Goal: Task Accomplishment & Management: Manage account settings

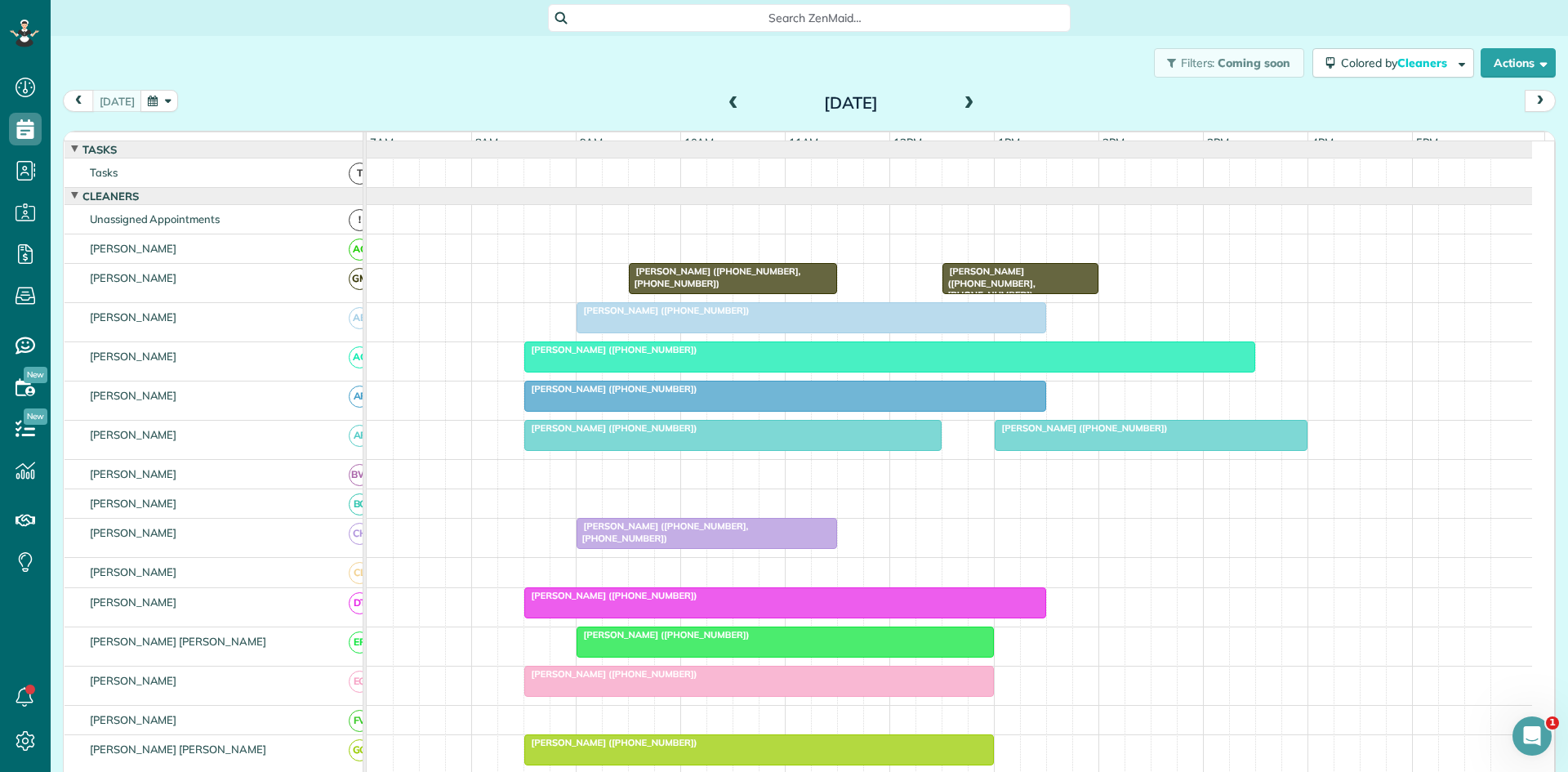
scroll to position [8, 8]
click at [943, 316] on div "[PERSON_NAME] ([PHONE_NUMBER])" at bounding box center [811, 311] width 460 height 11
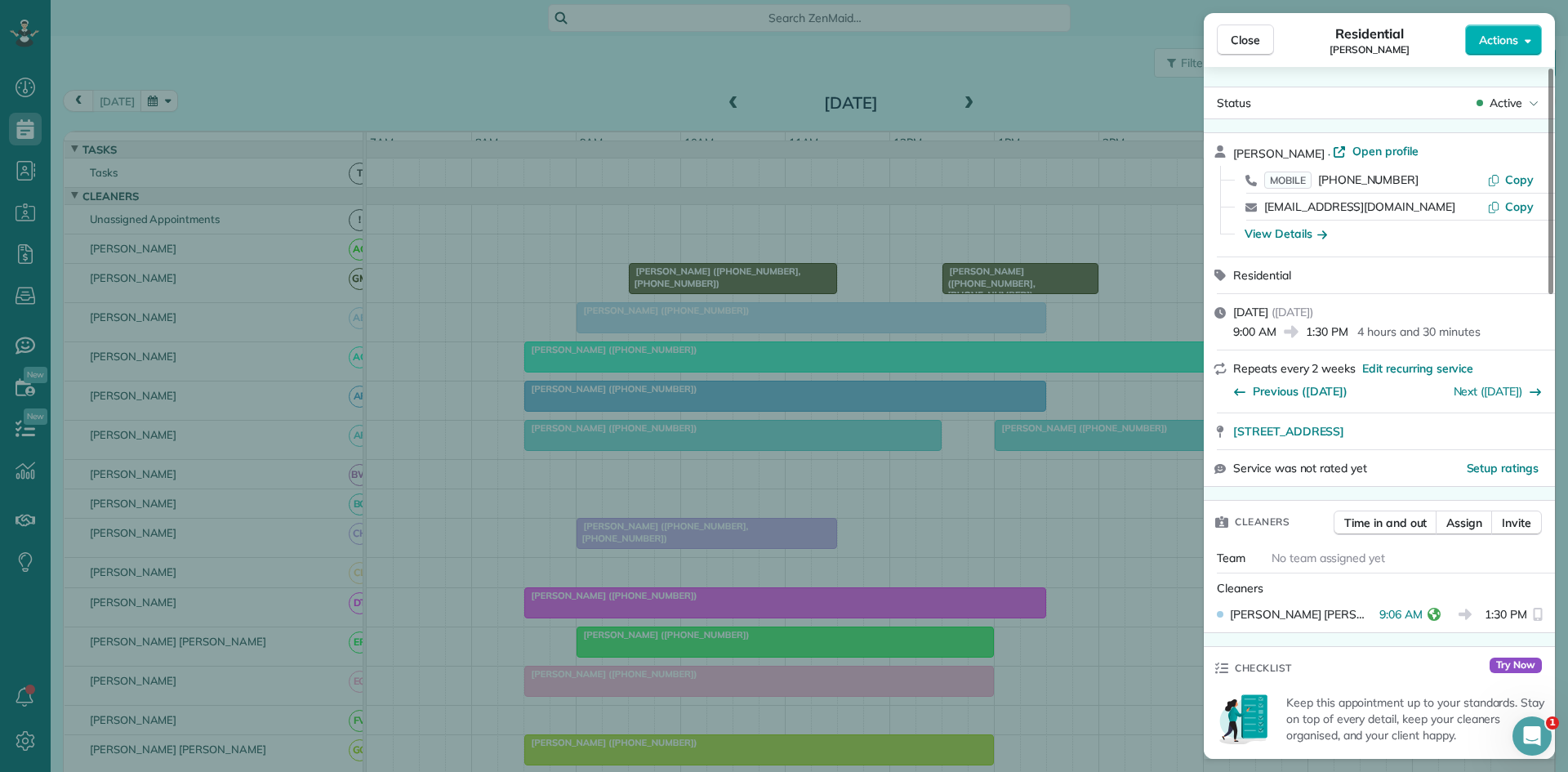
click at [877, 344] on div "Close Residential [PERSON_NAME] Actions Status Active [PERSON_NAME] · Open prof…" at bounding box center [784, 386] width 1568 height 772
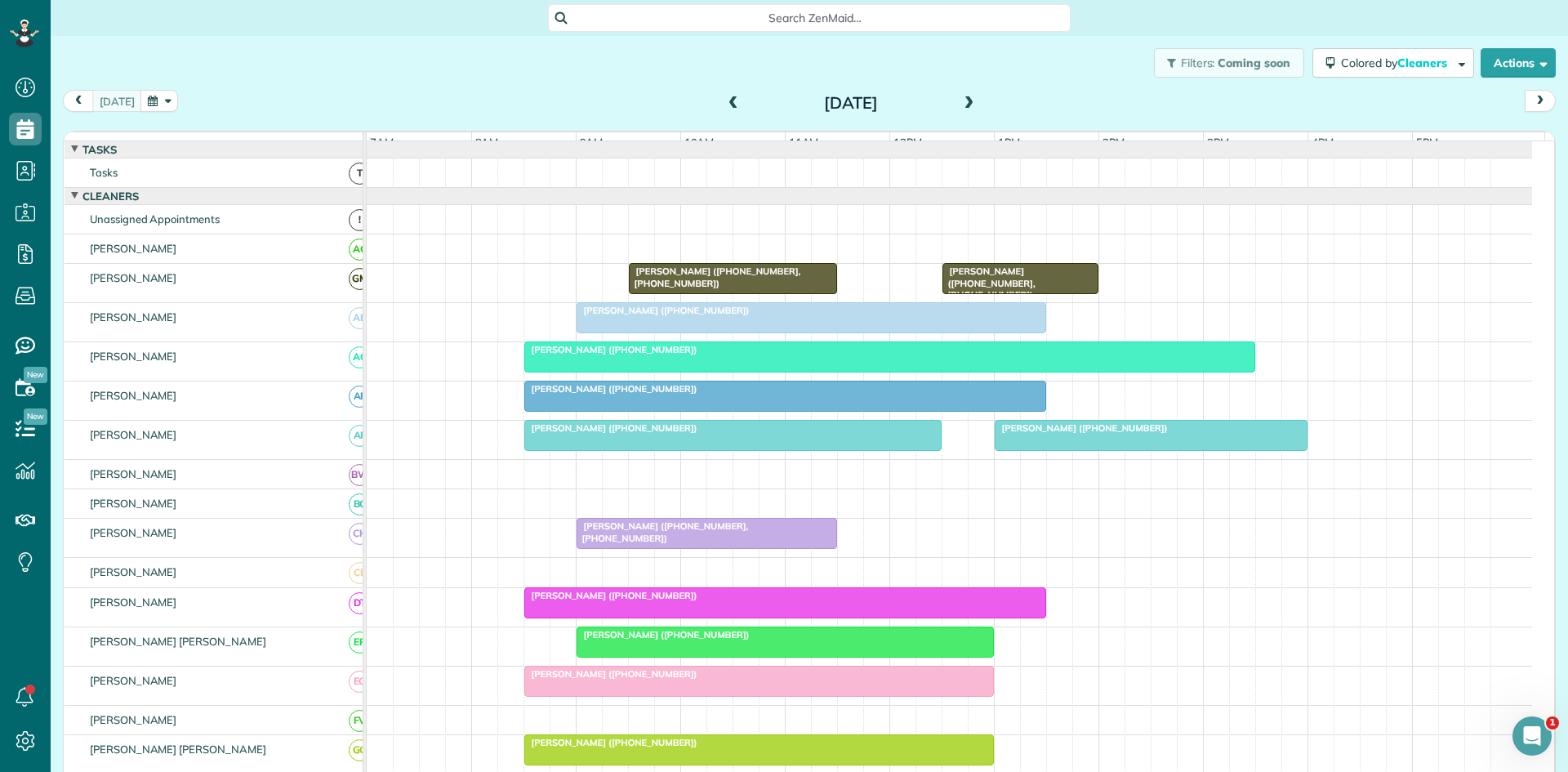
click at [879, 394] on div "[PERSON_NAME] ([PHONE_NUMBER])" at bounding box center [784, 388] width 512 height 11
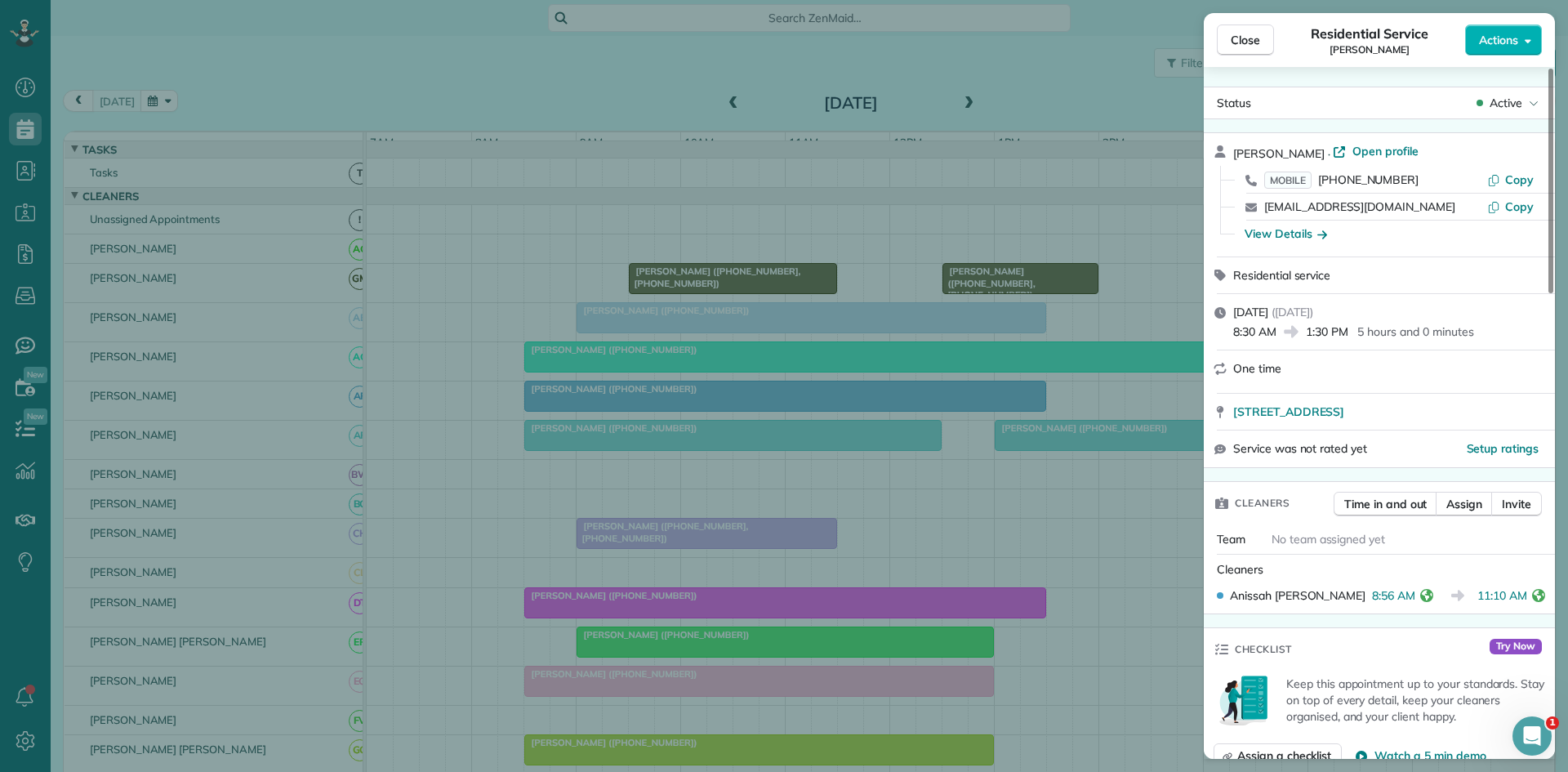
click at [866, 387] on div "Close Residential Service [PERSON_NAME] Actions Status Active [PERSON_NAME] · O…" at bounding box center [784, 386] width 1568 height 772
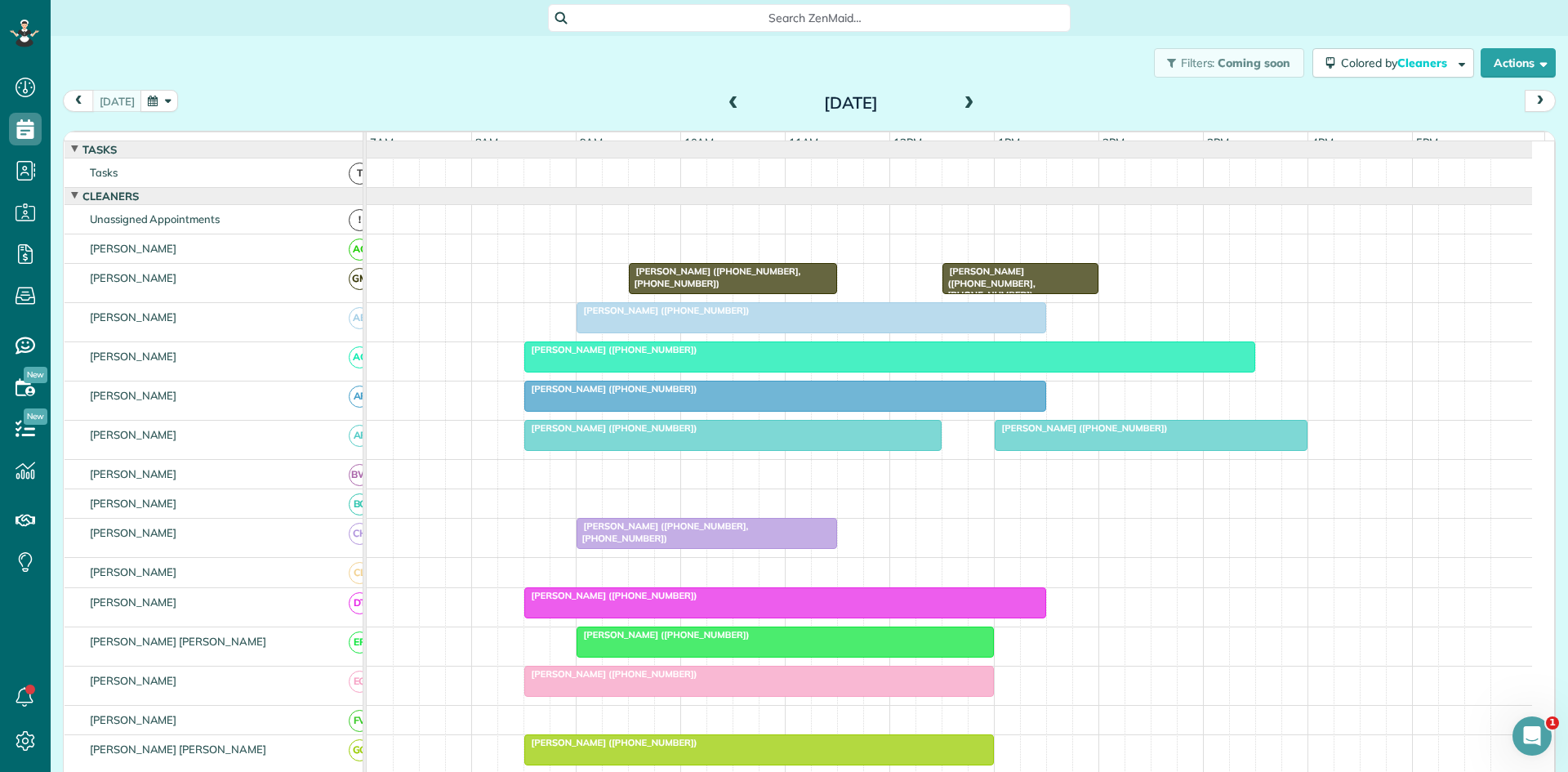
click at [829, 409] on div at bounding box center [785, 396] width 520 height 29
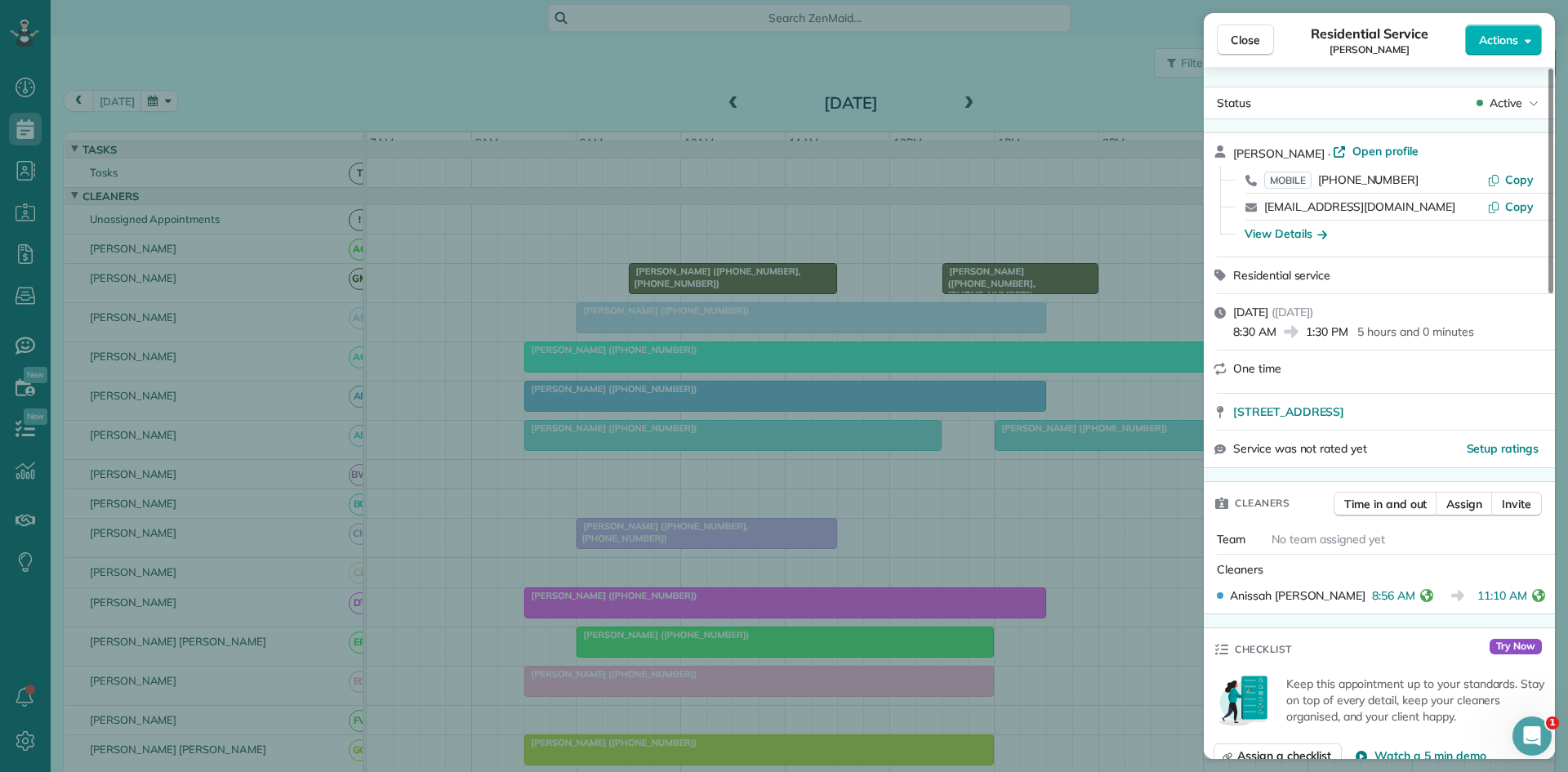
click at [840, 423] on div "Close Residential Service [PERSON_NAME] Actions Status Active [PERSON_NAME] · O…" at bounding box center [784, 386] width 1568 height 772
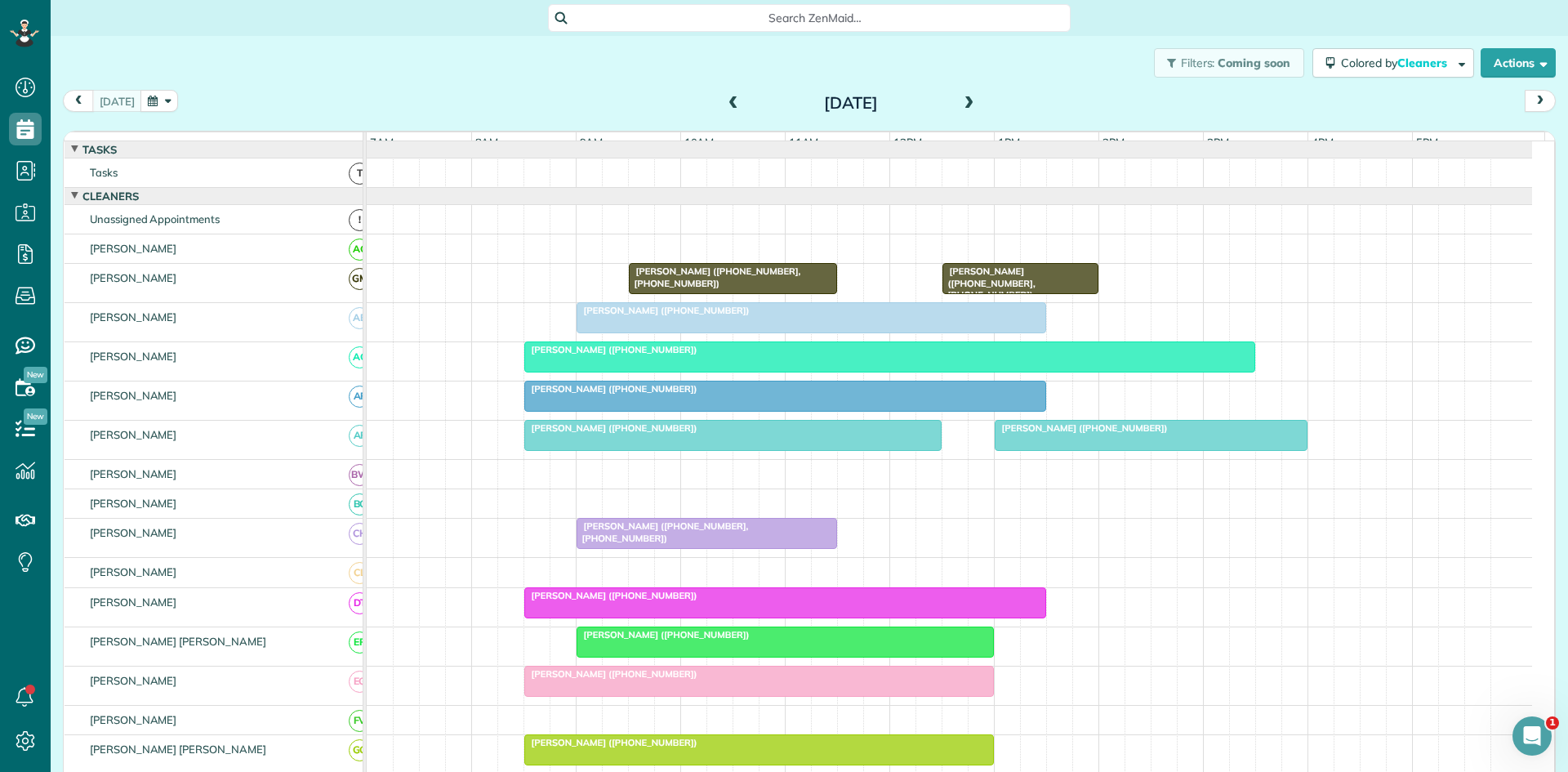
click at [829, 450] on div at bounding box center [733, 435] width 416 height 29
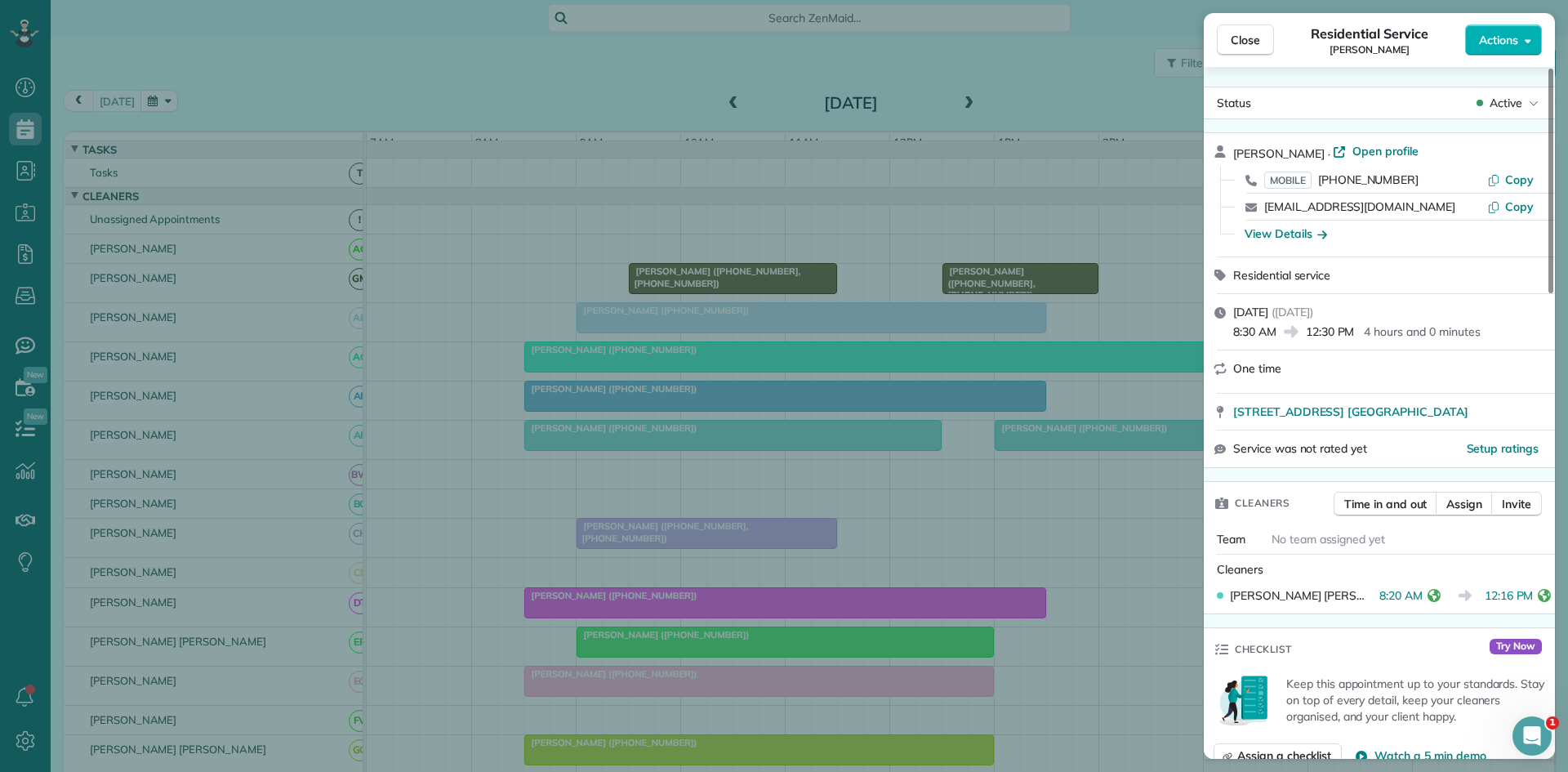
click at [849, 452] on div "Close Residential Service [PERSON_NAME] Actions Status Active [PERSON_NAME] · O…" at bounding box center [784, 386] width 1568 height 772
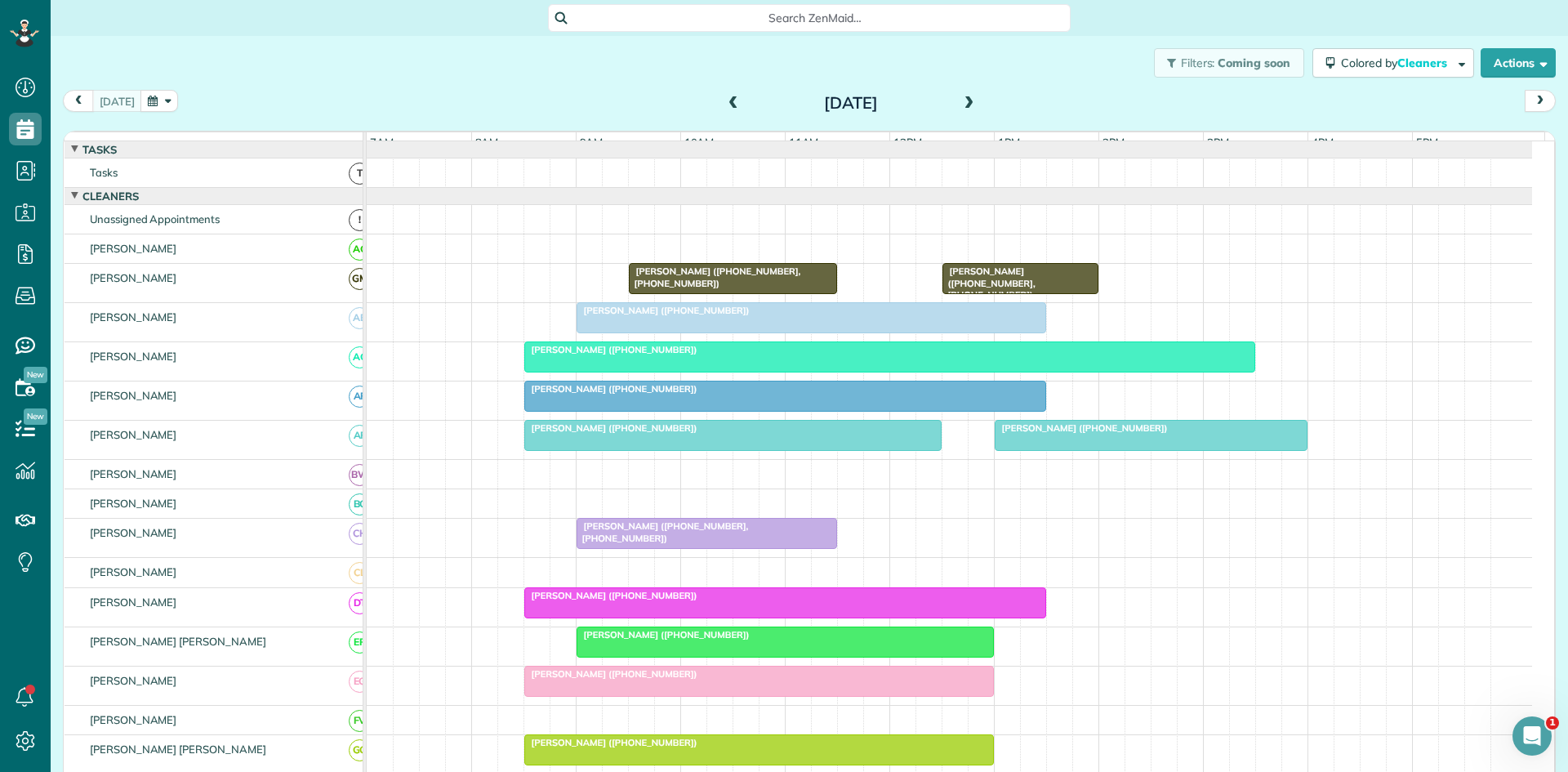
click at [1006, 434] on span "[PERSON_NAME] ([PHONE_NUMBER])" at bounding box center [1082, 428] width 175 height 11
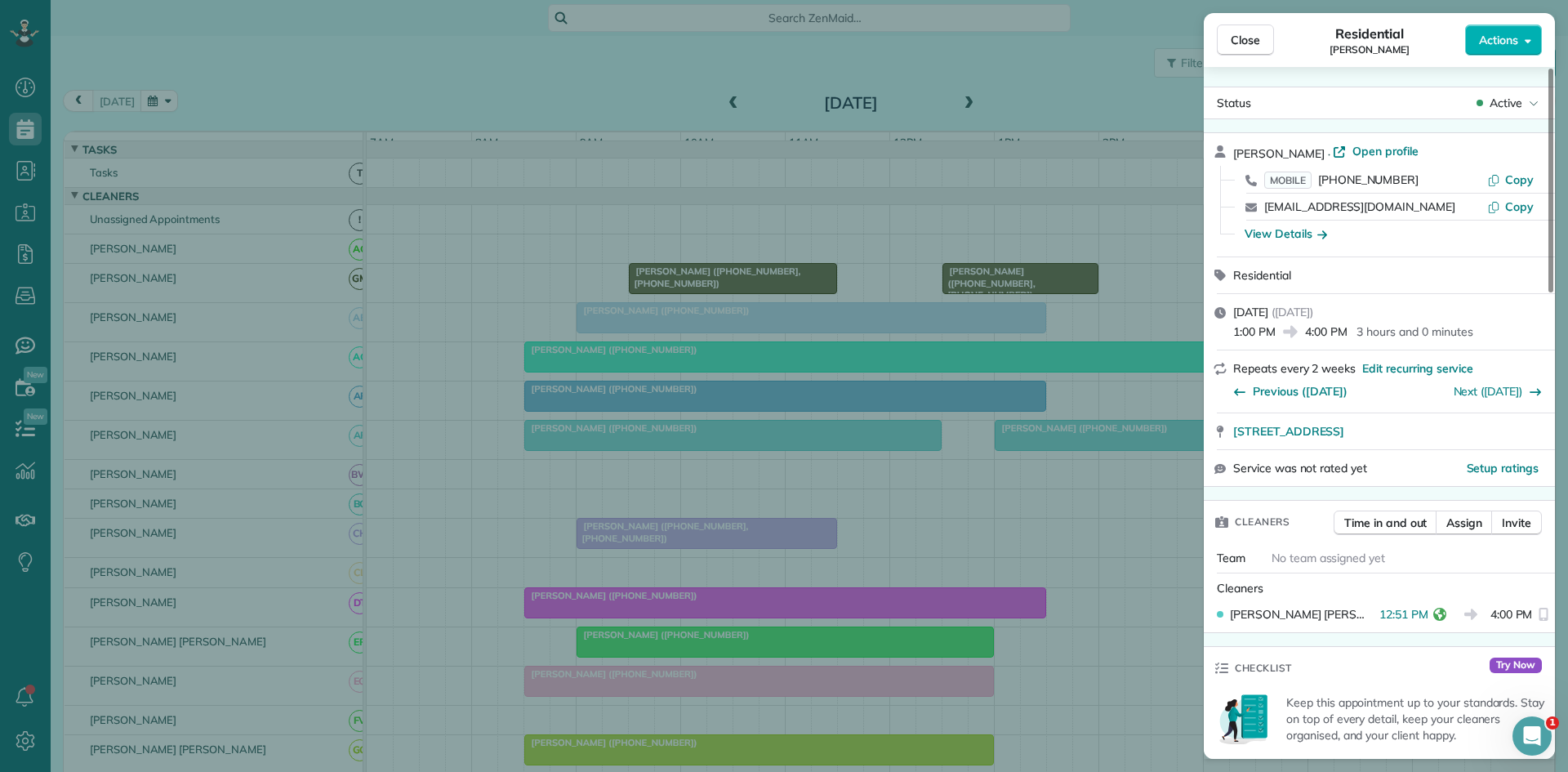
click at [858, 261] on div "Close Residential [PERSON_NAME] Actions Status Active [PERSON_NAME] · Open prof…" at bounding box center [784, 386] width 1568 height 772
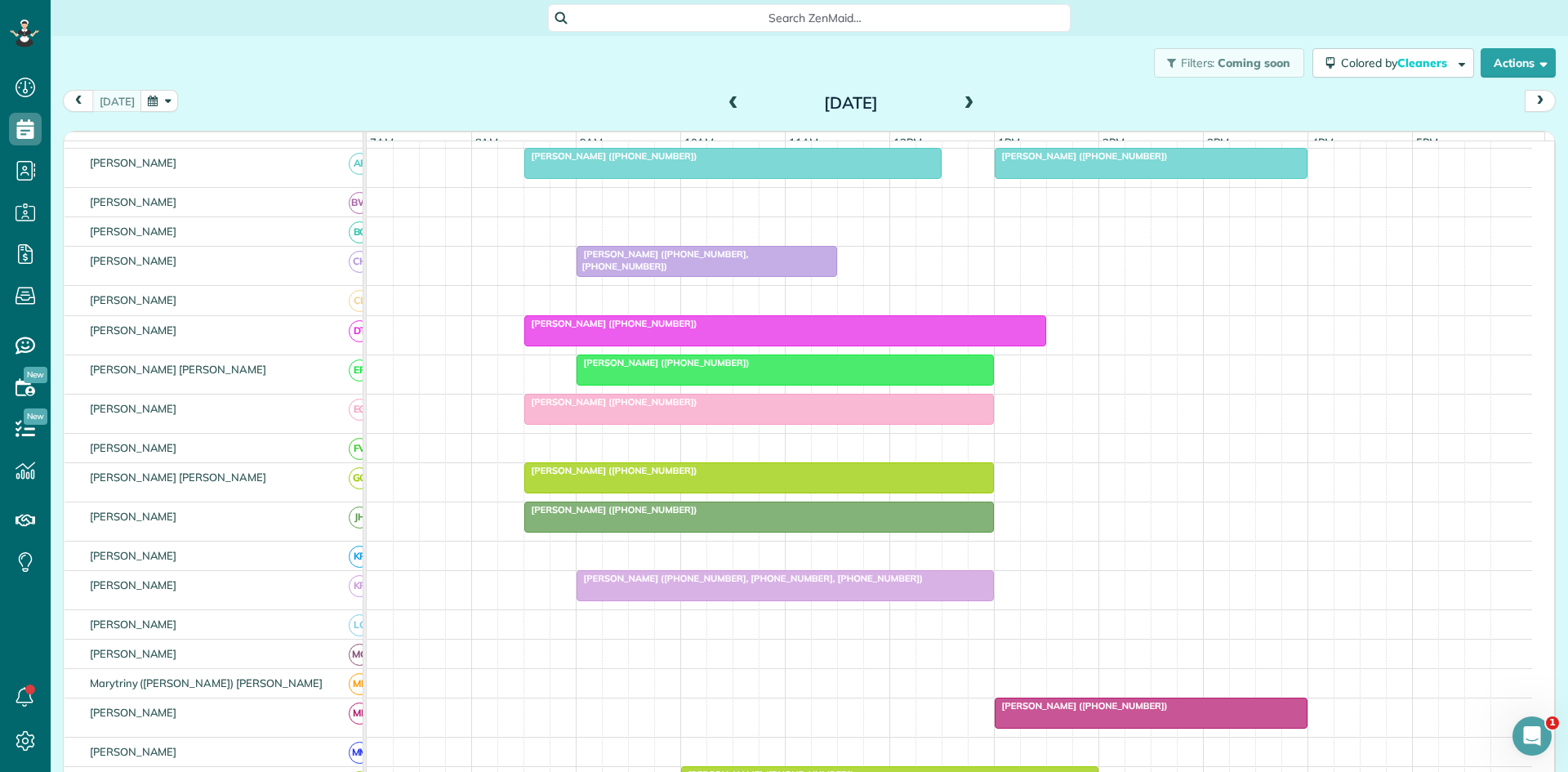
scroll to position [545, 0]
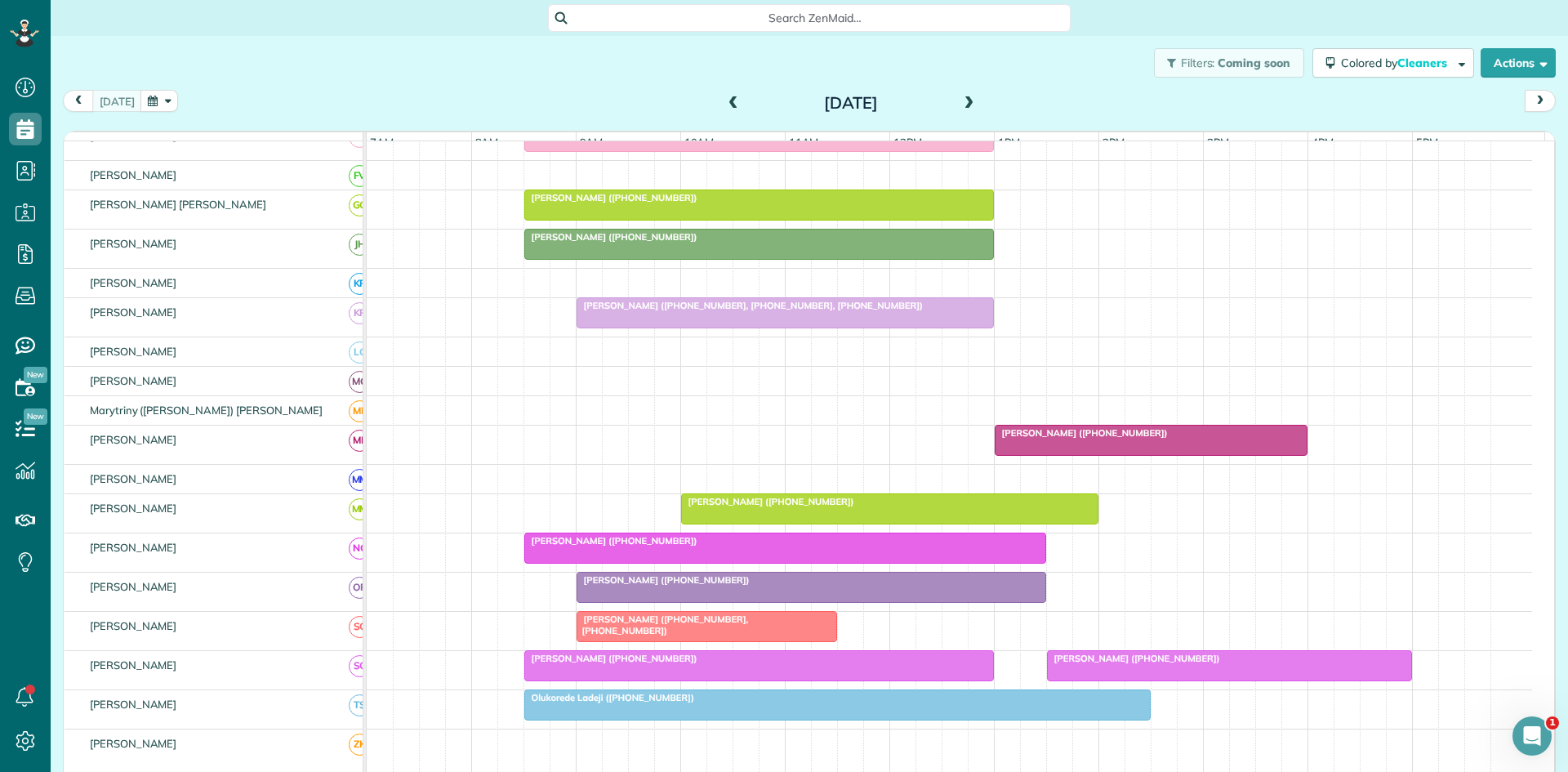
click at [1073, 439] on span "[PERSON_NAME] ([PHONE_NUMBER])" at bounding box center [1082, 433] width 175 height 11
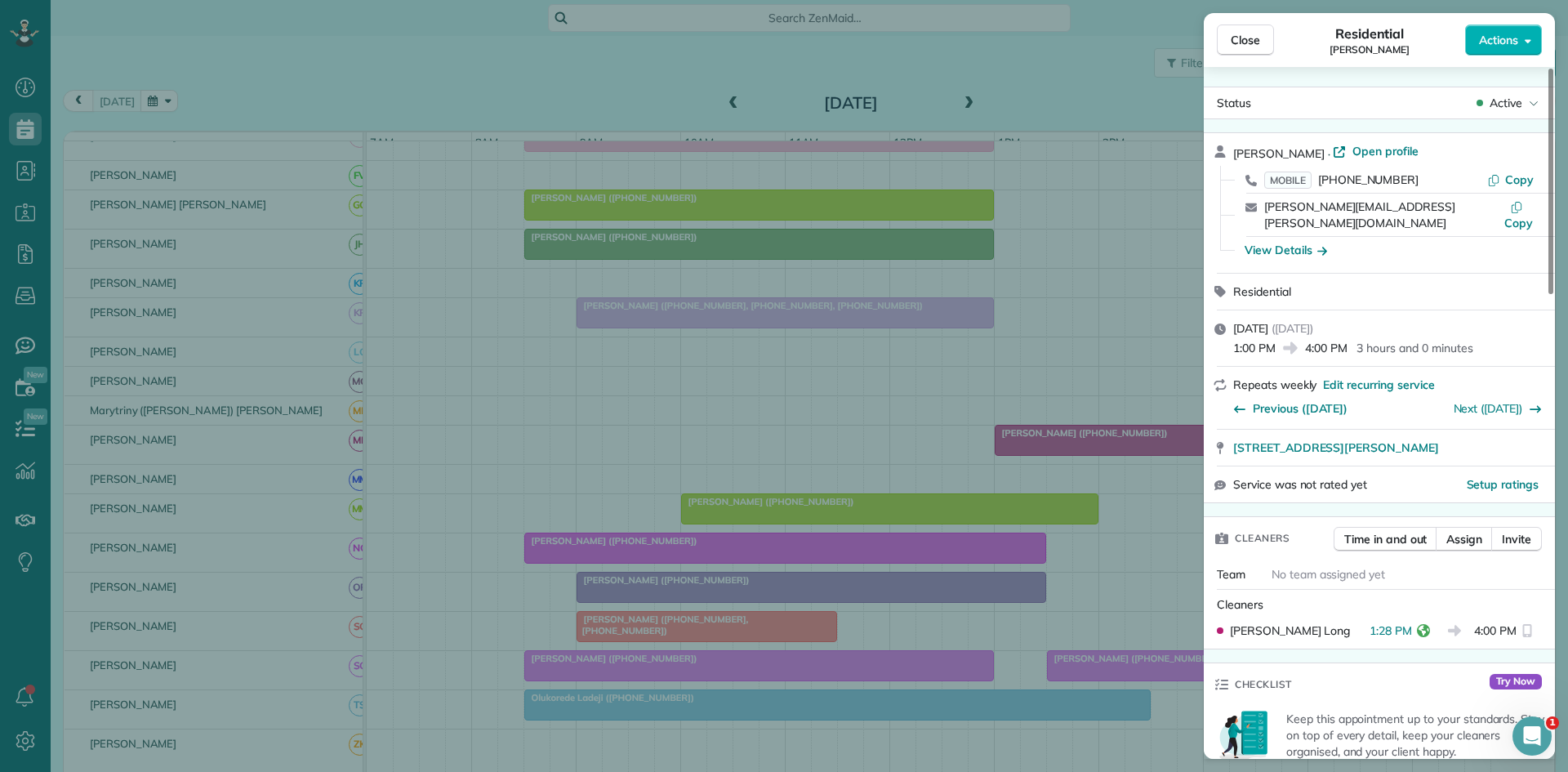
click at [568, 336] on div "Close Residential [PERSON_NAME] Actions Status Active [PERSON_NAME] · Open prof…" at bounding box center [784, 386] width 1568 height 772
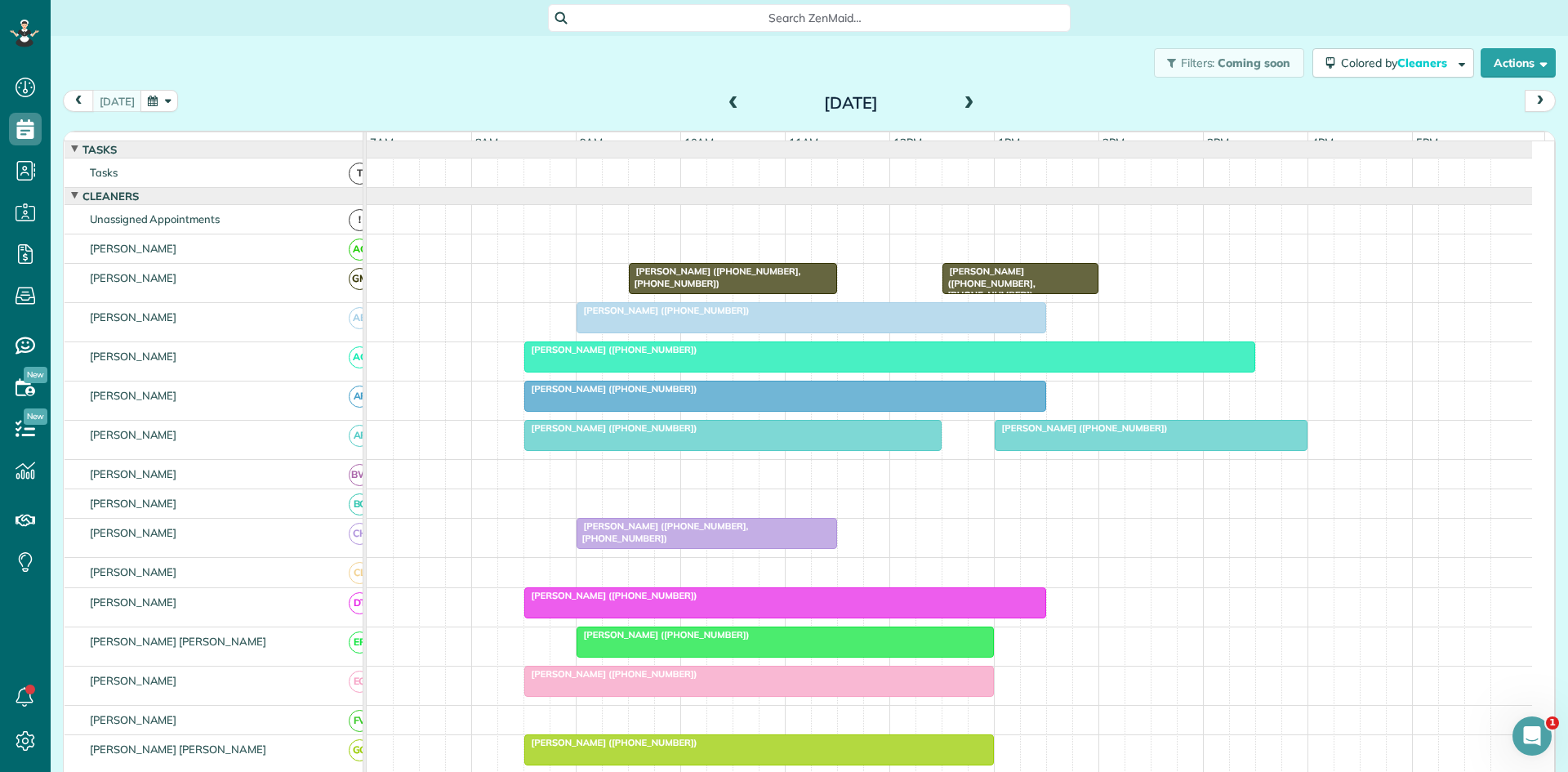
click at [992, 316] on div "[PERSON_NAME] ([PHONE_NUMBER])" at bounding box center [811, 311] width 460 height 11
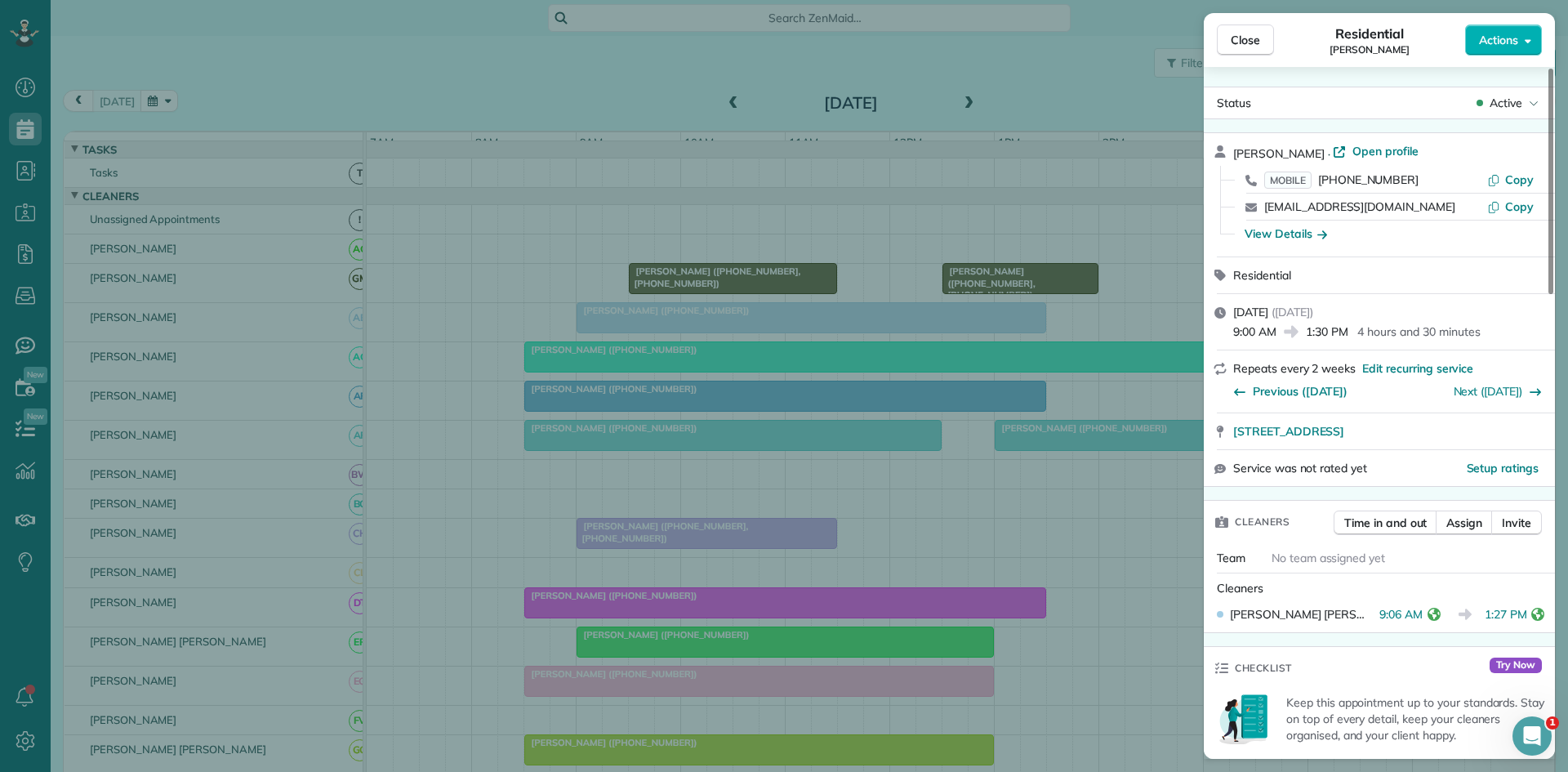
click at [639, 302] on div "Close Residential [PERSON_NAME] Actions Status Active [PERSON_NAME] · Open prof…" at bounding box center [784, 386] width 1568 height 772
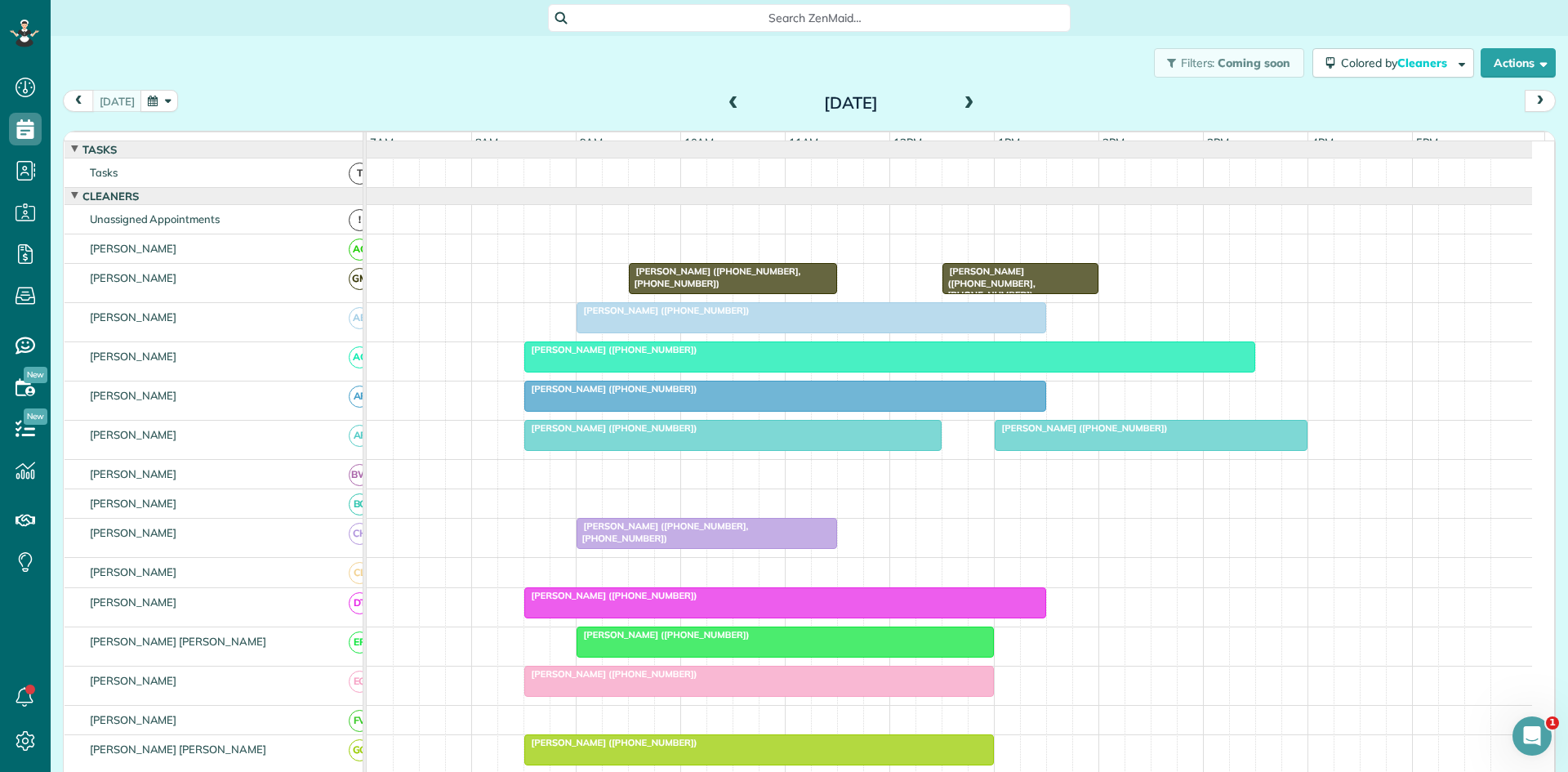
click at [754, 601] on div "[PERSON_NAME] ([PHONE_NUMBER])" at bounding box center [784, 595] width 512 height 11
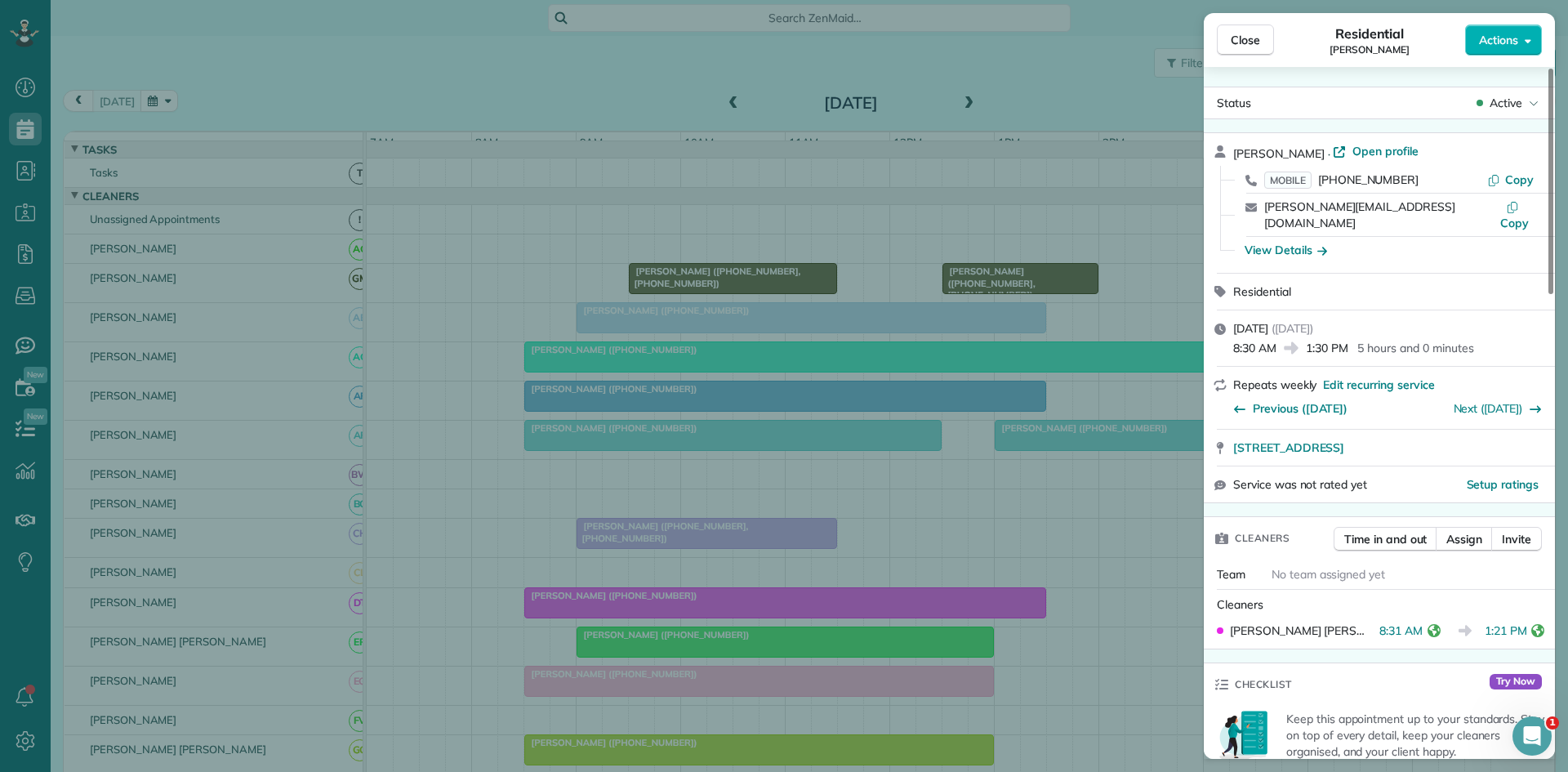
click at [624, 469] on div "Close Residential [PERSON_NAME] Actions Status Active [PERSON_NAME] · Open prof…" at bounding box center [784, 386] width 1568 height 772
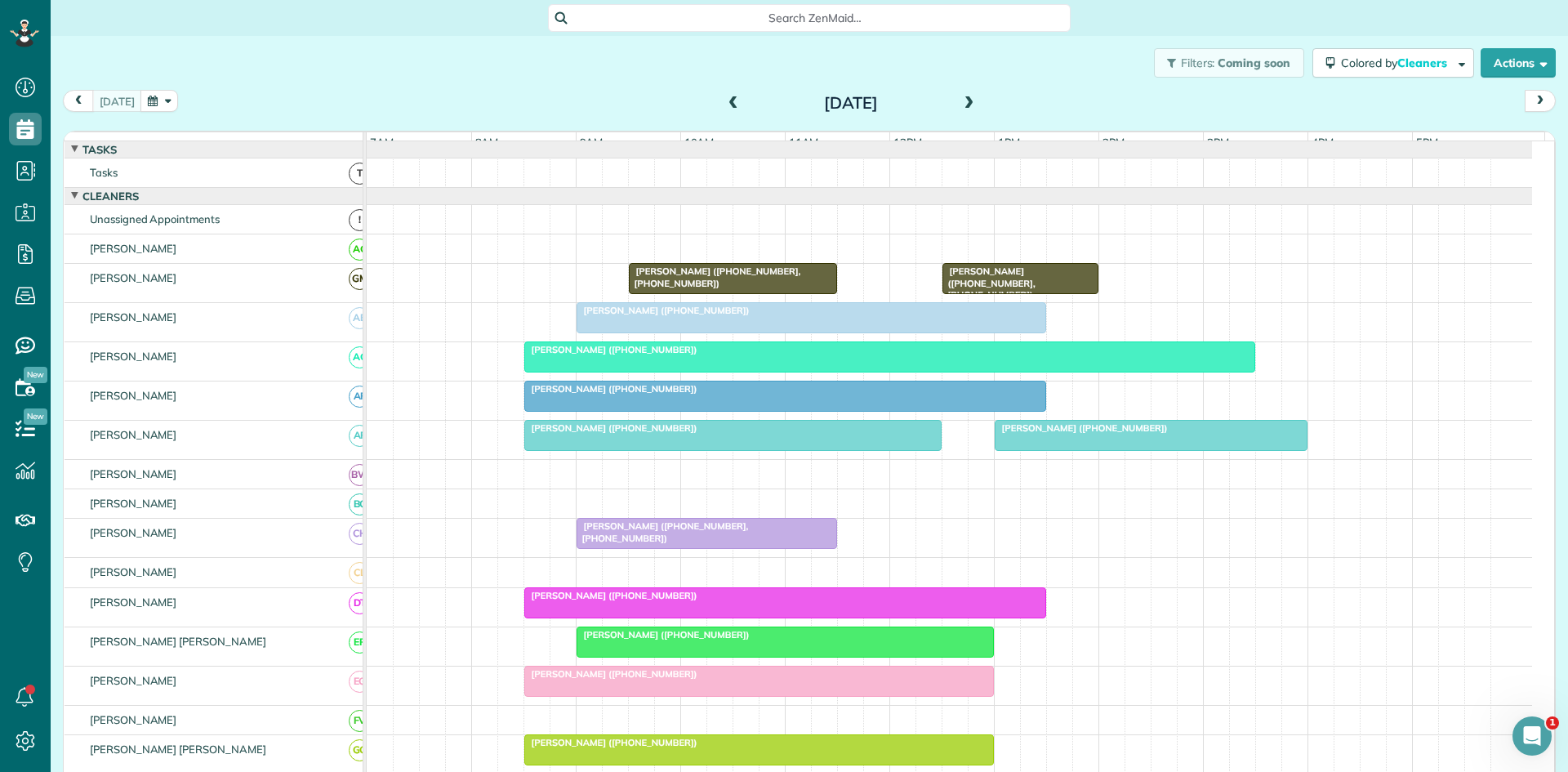
scroll to position [272, 0]
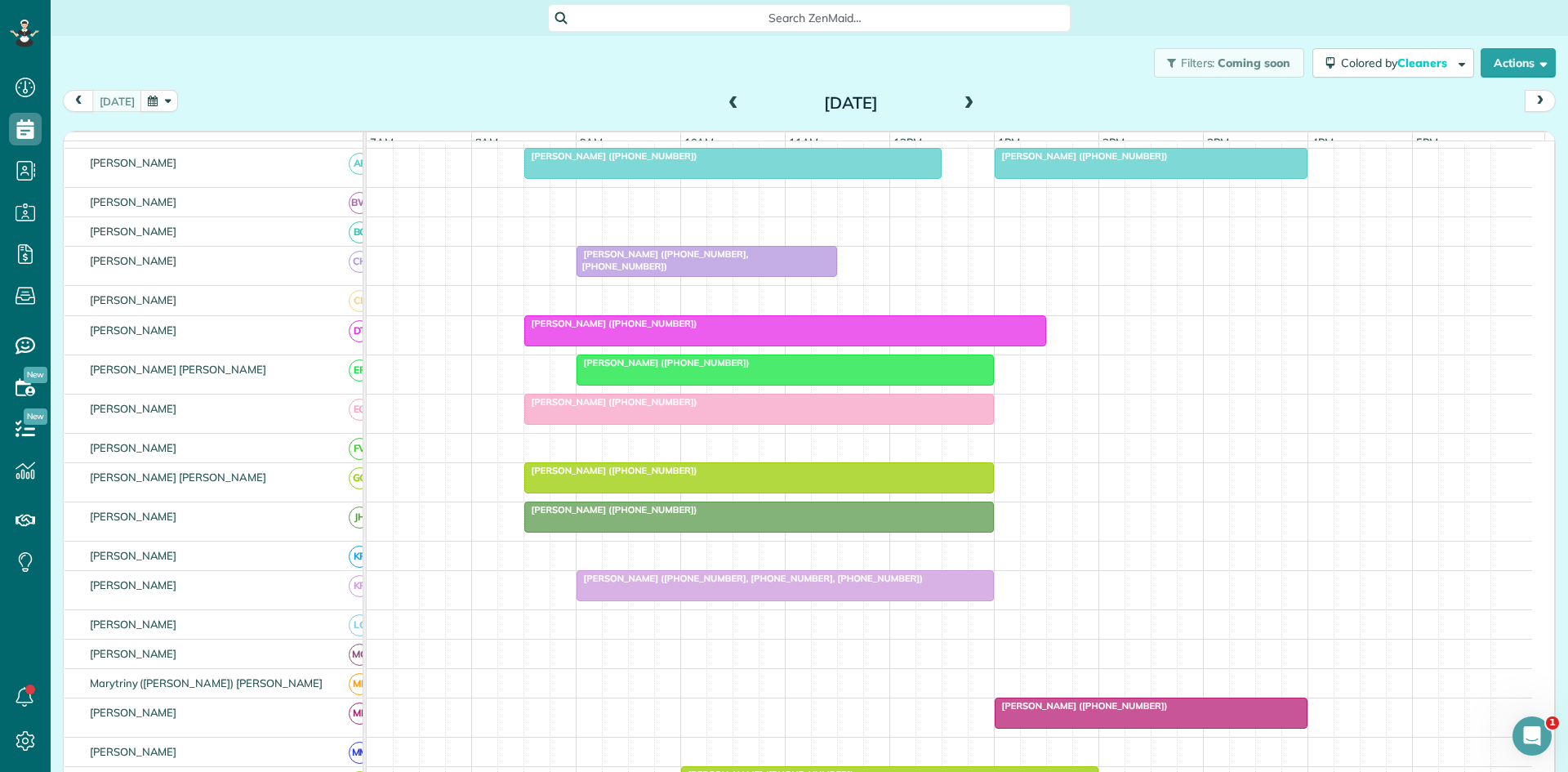
click at [703, 384] on div at bounding box center [785, 369] width 416 height 29
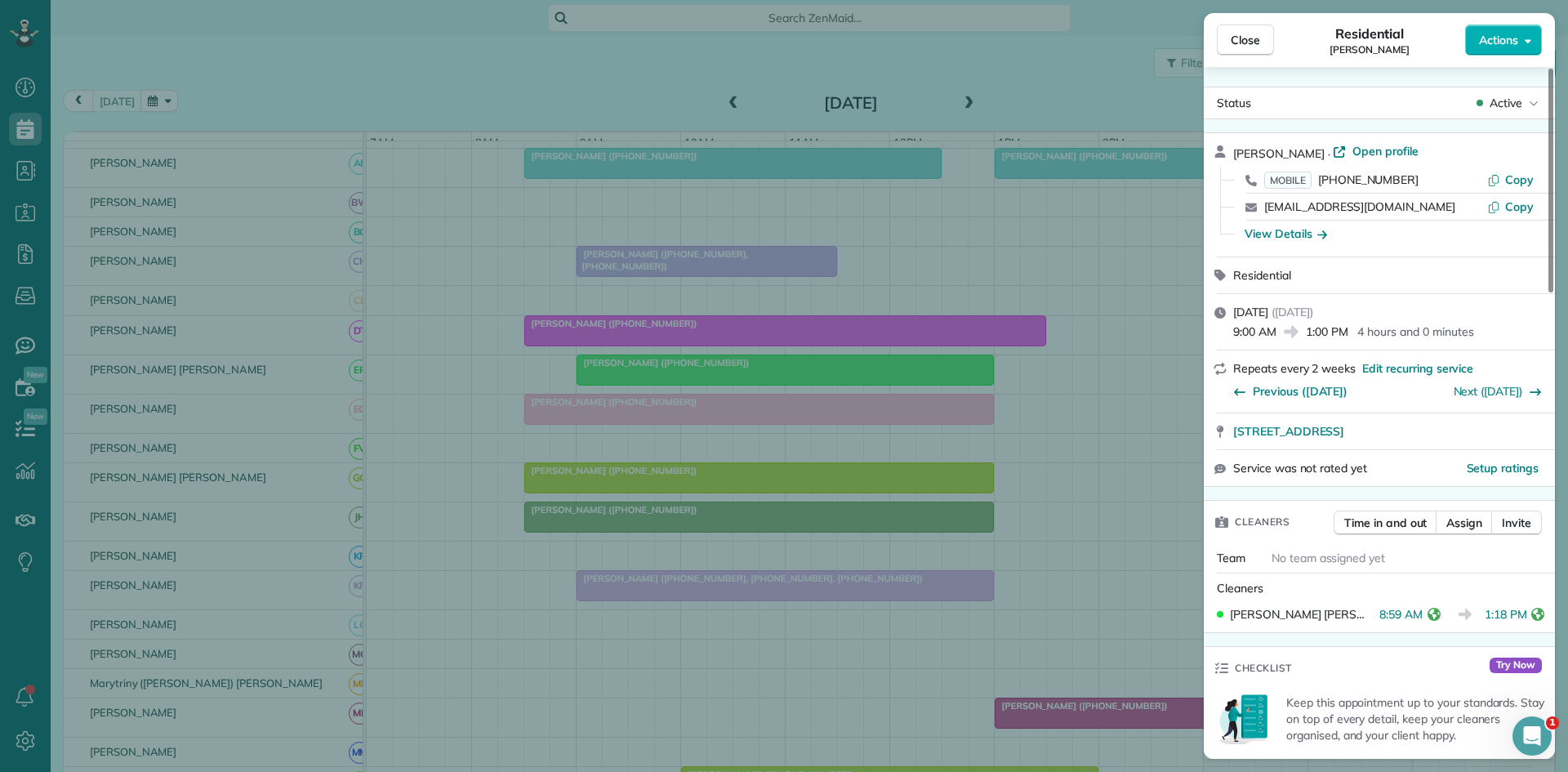
click at [723, 409] on div "Close Residential [PERSON_NAME] Actions Status Active [PERSON_NAME] · Open prof…" at bounding box center [784, 386] width 1568 height 772
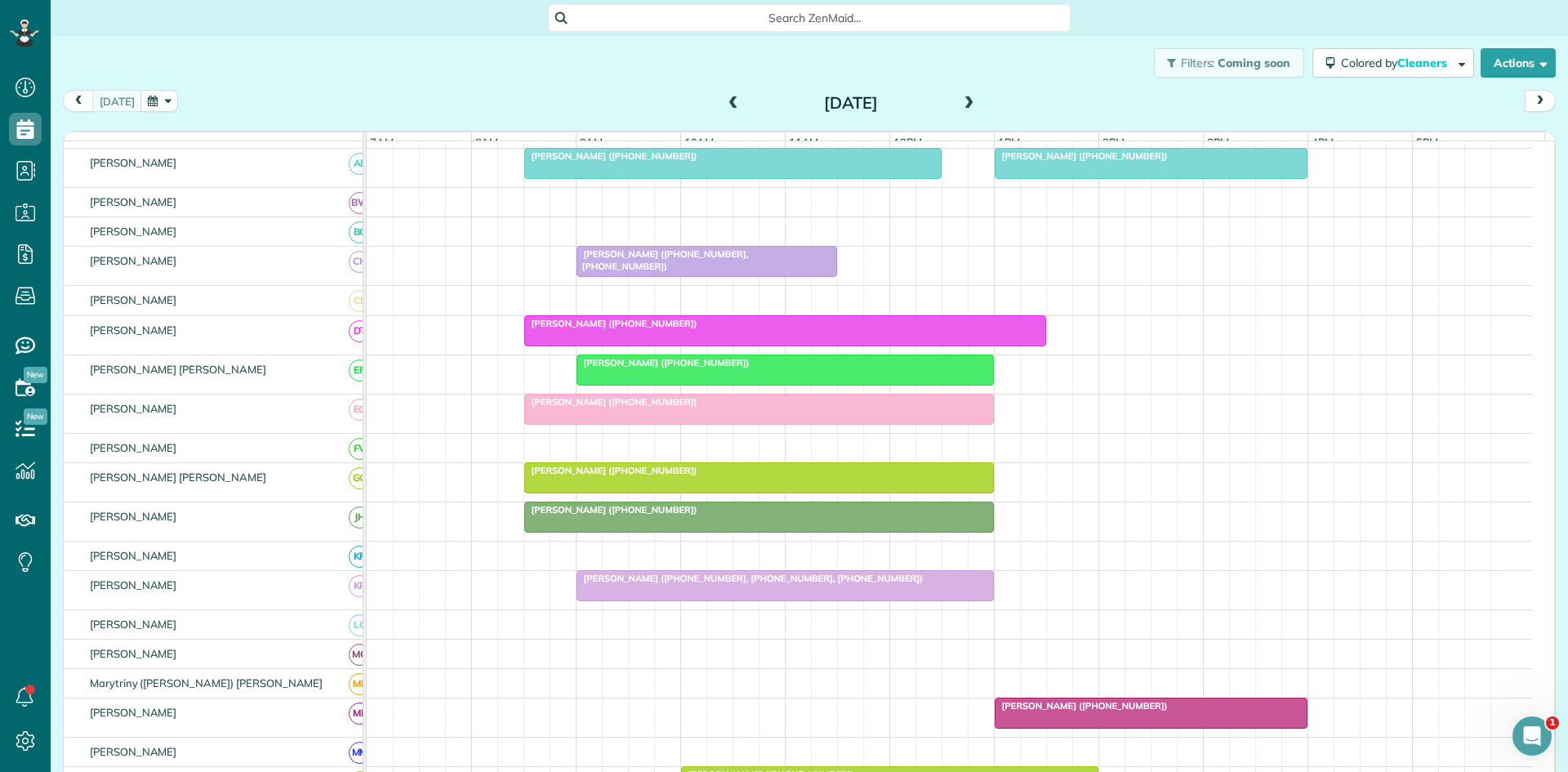
click at [690, 424] on div at bounding box center [759, 408] width 468 height 29
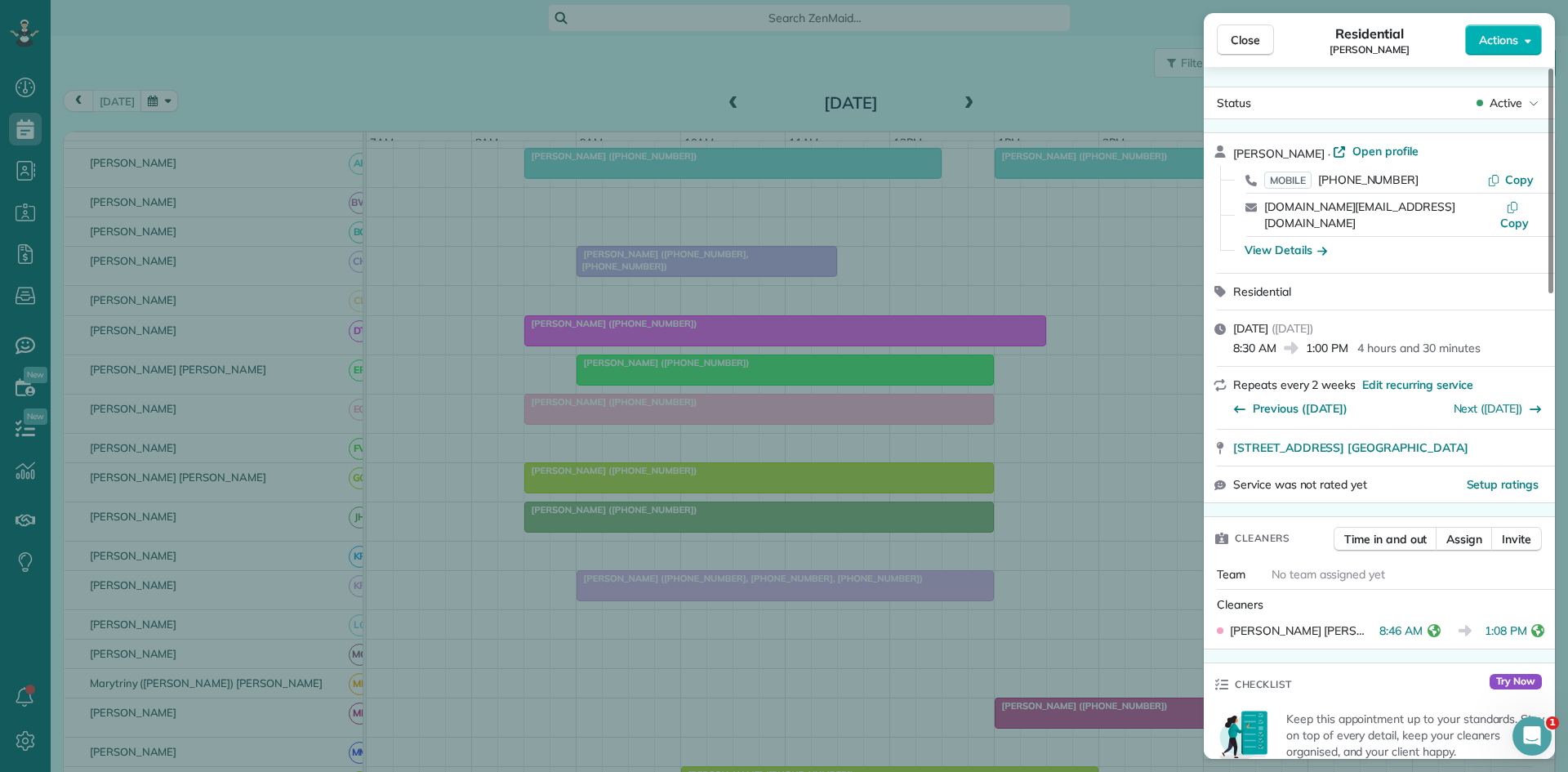
click at [599, 434] on div "Close Residential [PERSON_NAME] Actions Status Active [PERSON_NAME] · Open prof…" at bounding box center [784, 386] width 1568 height 772
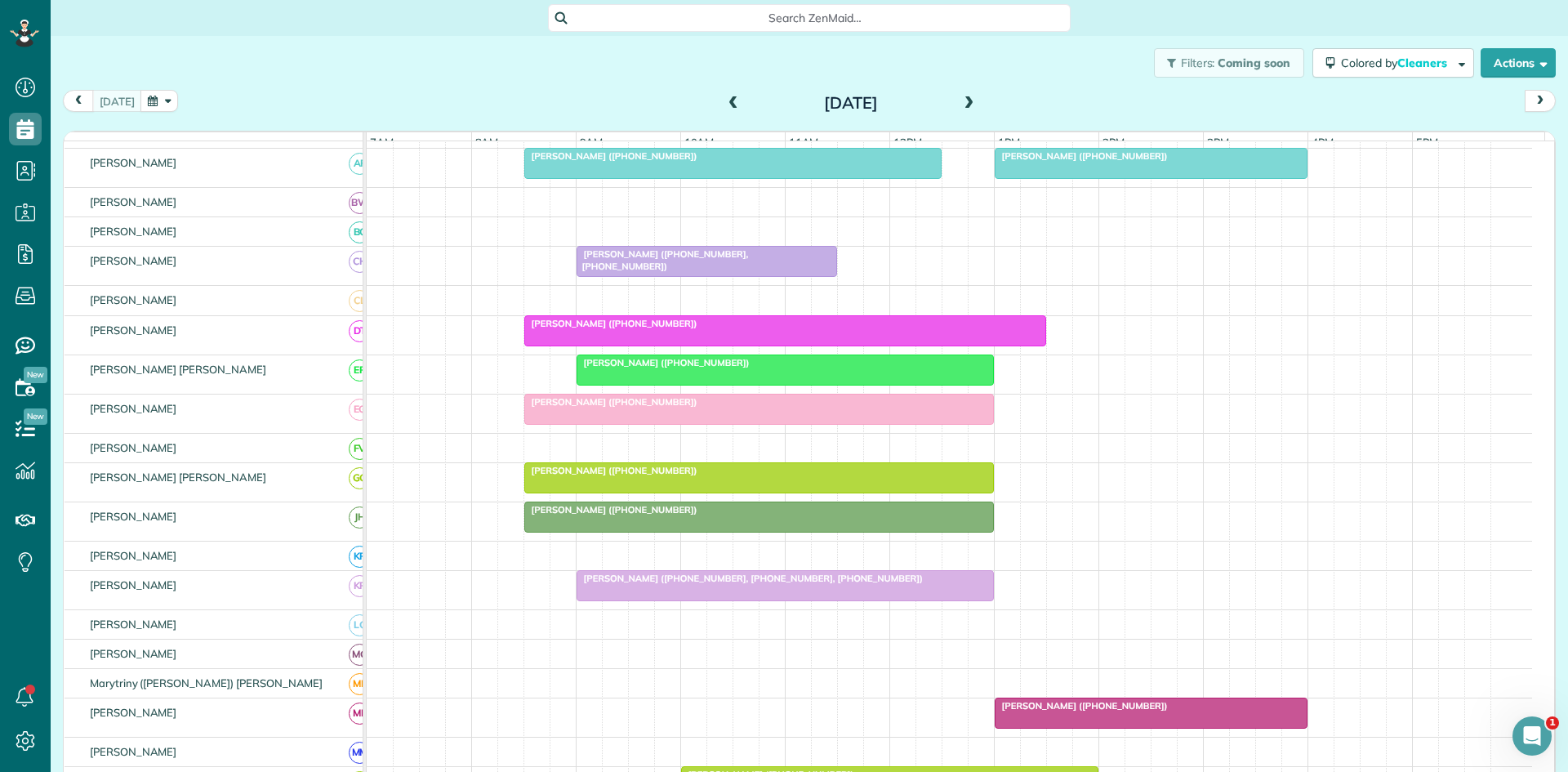
click at [628, 490] on div at bounding box center [759, 478] width 468 height 29
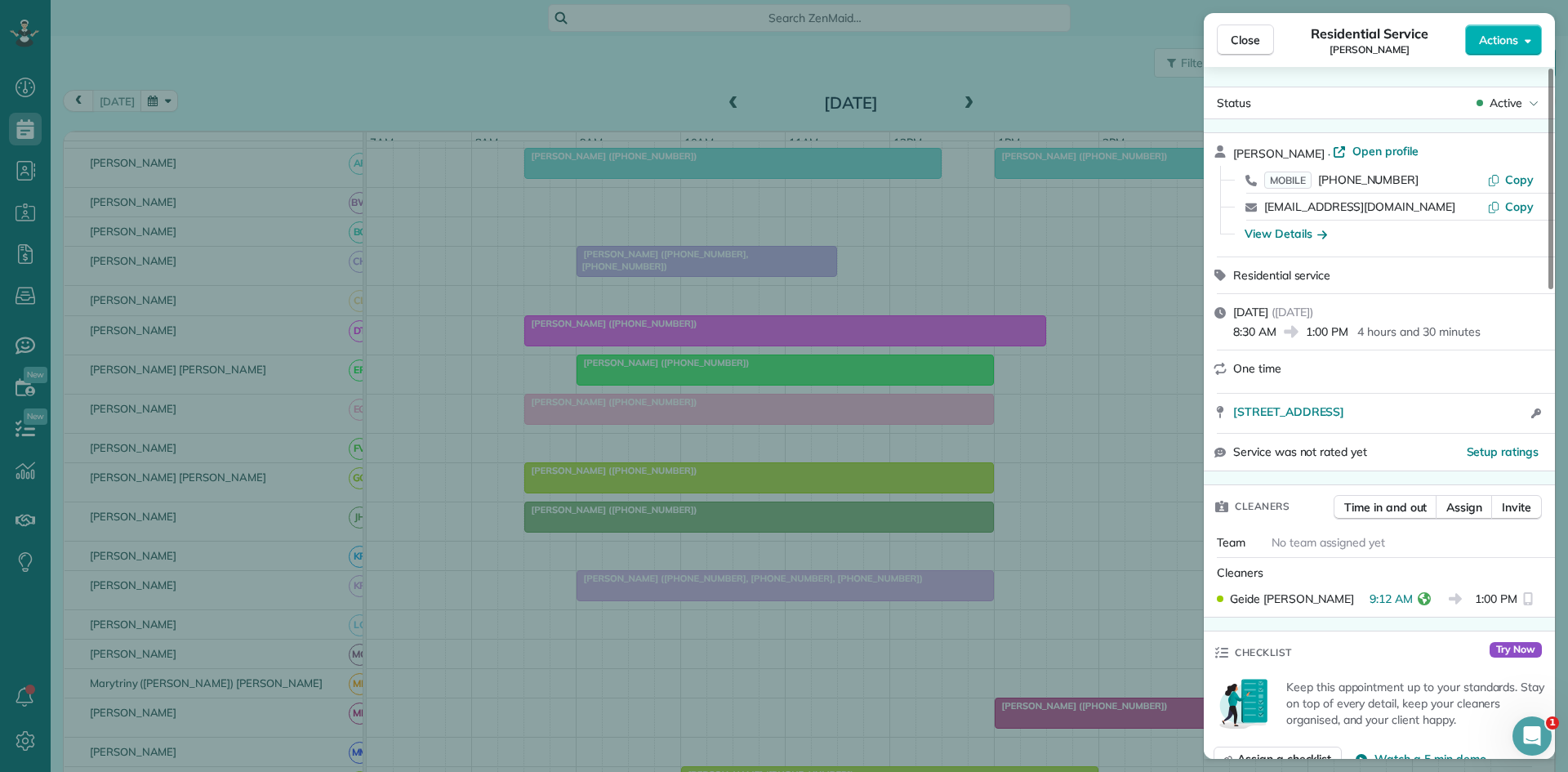
click at [907, 487] on div "Close Residential Service [PERSON_NAME] Actions Status Active [PERSON_NAME] · O…" at bounding box center [784, 386] width 1568 height 772
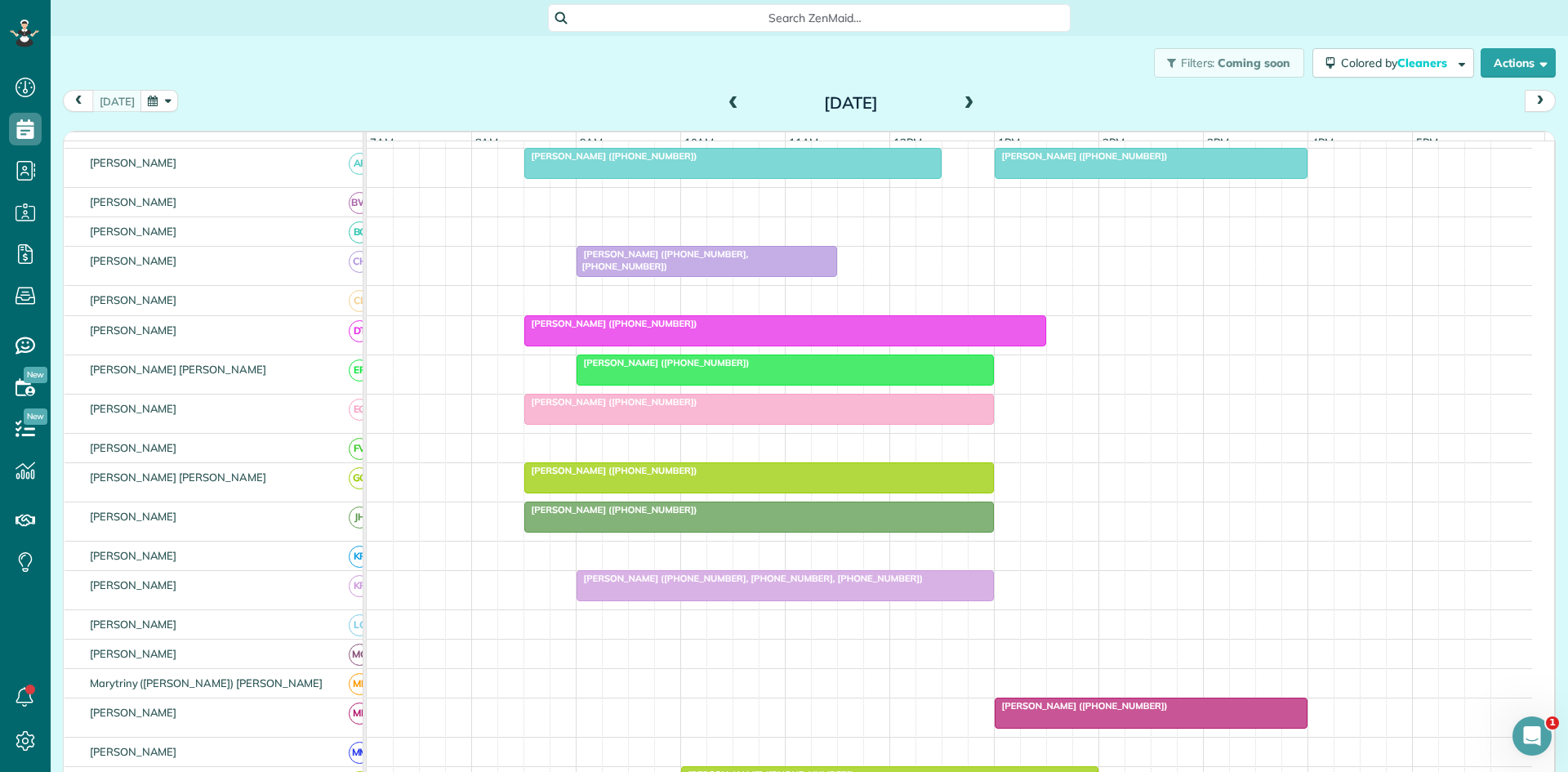
click at [808, 531] on div at bounding box center [759, 517] width 468 height 29
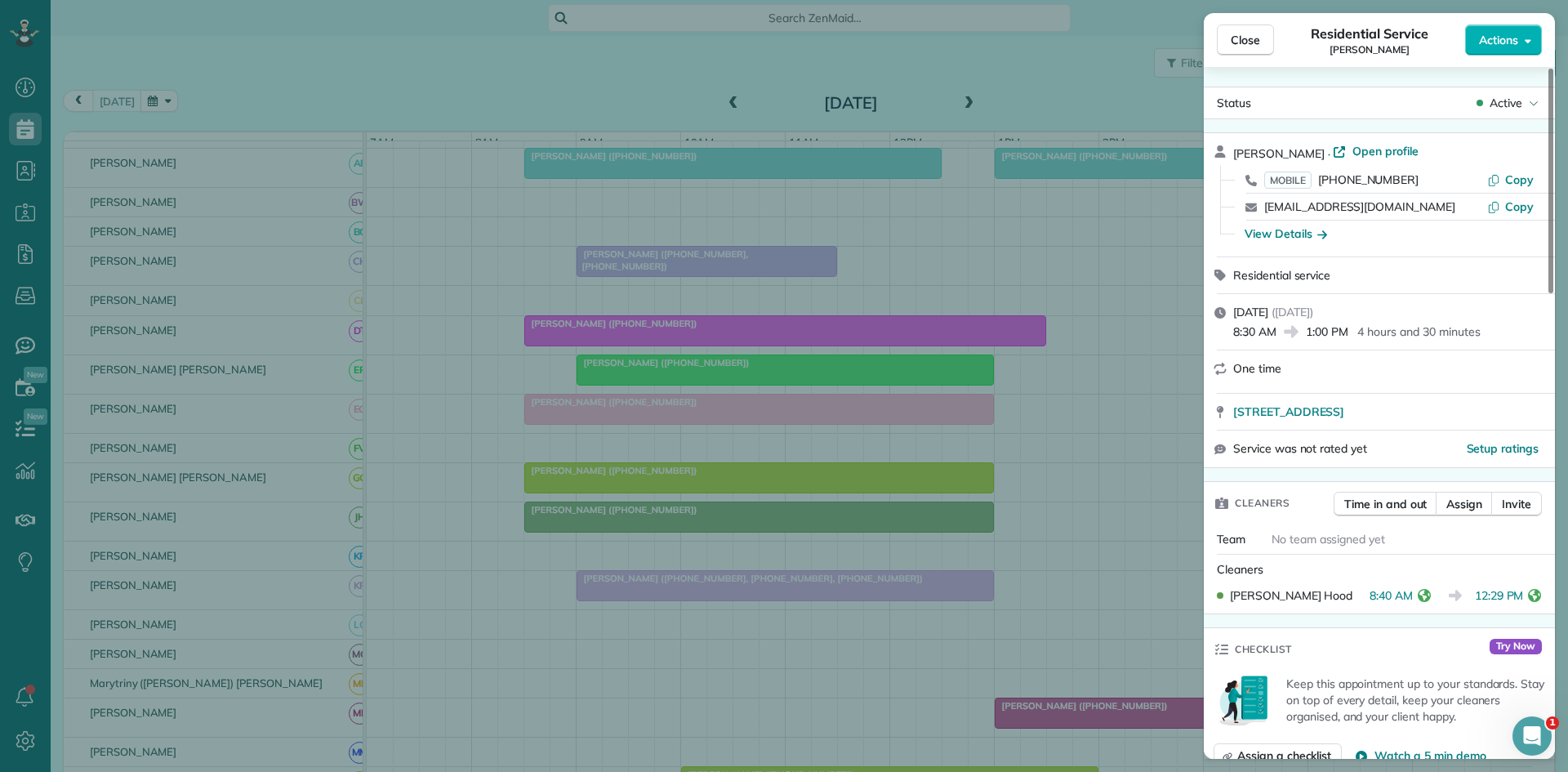
click at [609, 360] on div "Close Residential Service [PERSON_NAME] Actions Status Active [PERSON_NAME] · O…" at bounding box center [784, 386] width 1568 height 772
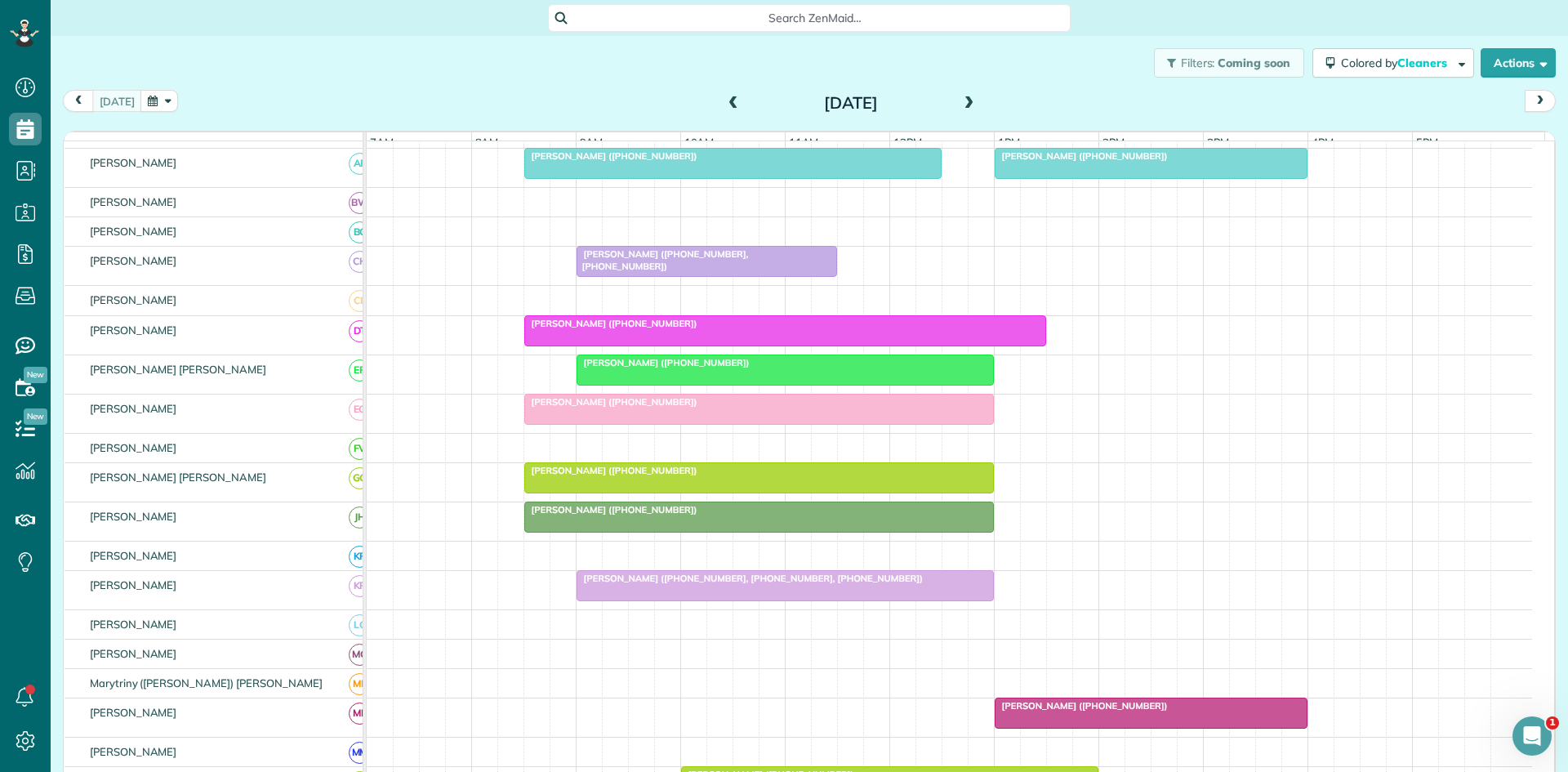
click at [665, 584] on span "[PERSON_NAME] ([PHONE_NUMBER], [PHONE_NUMBER], [PHONE_NUMBER])" at bounding box center [749, 578] width 348 height 11
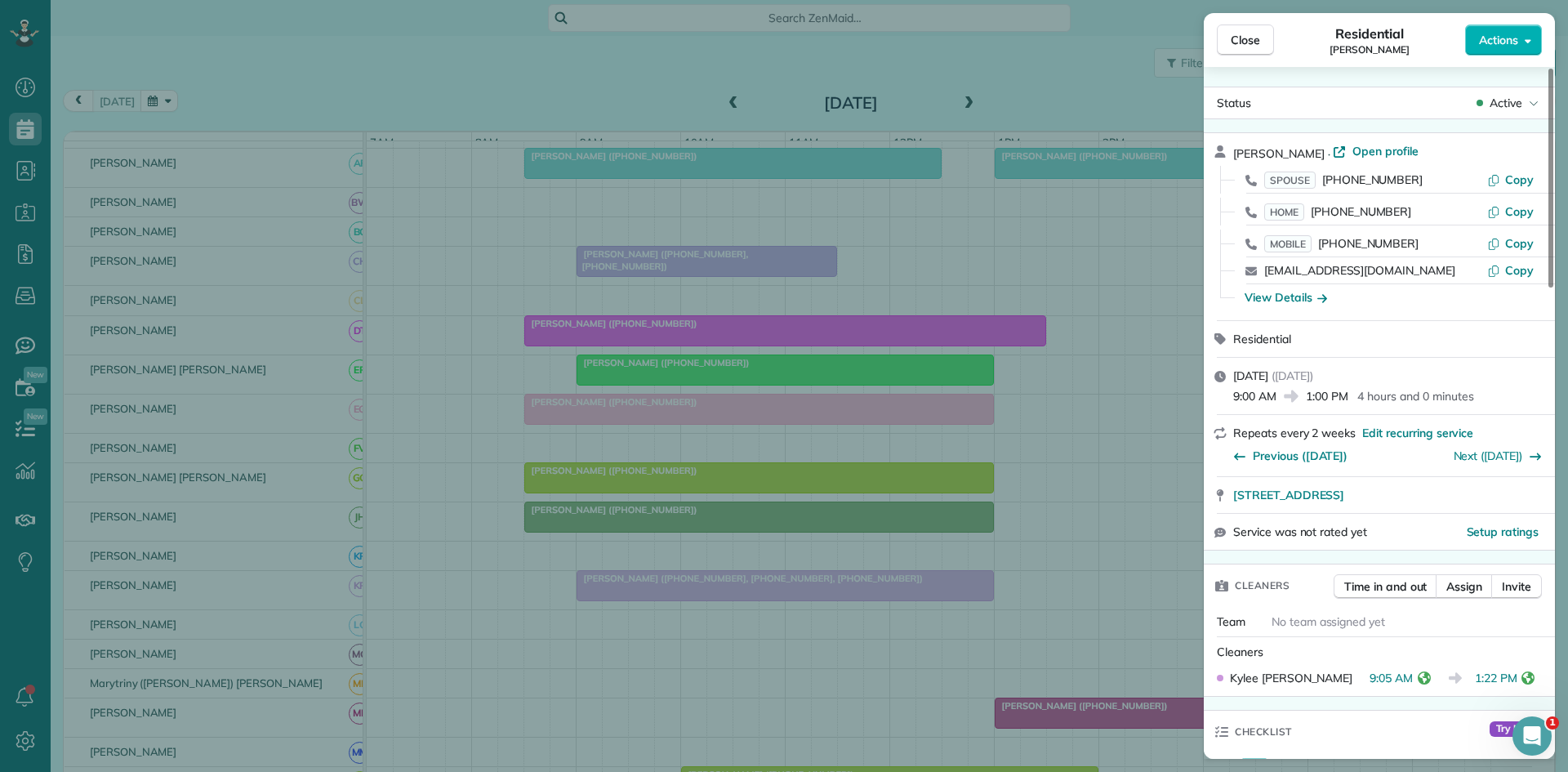
click at [761, 518] on div "Close Residential [PERSON_NAME] Actions Status Active [PERSON_NAME] · Open prof…" at bounding box center [784, 386] width 1568 height 772
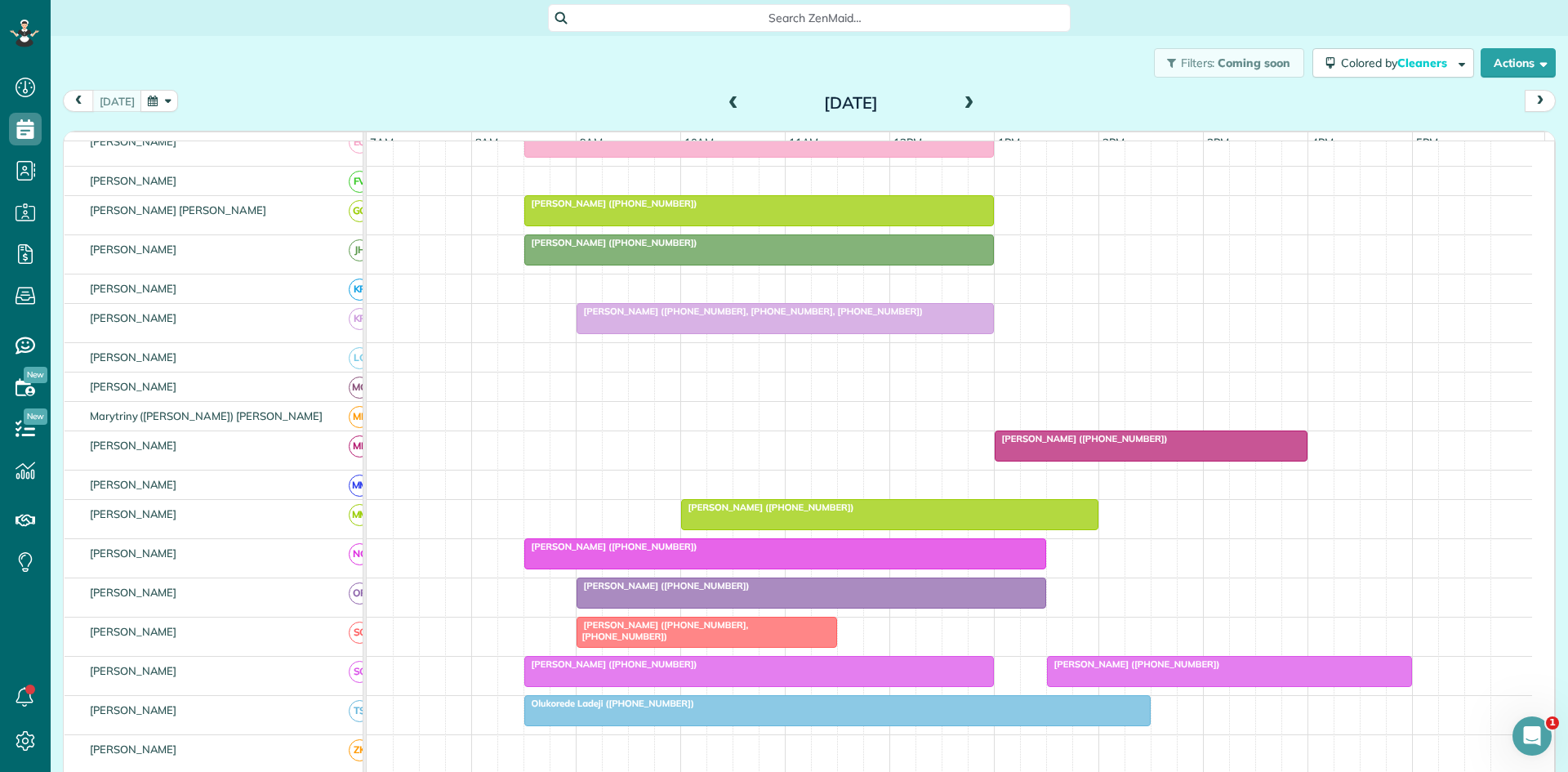
scroll to position [545, 0]
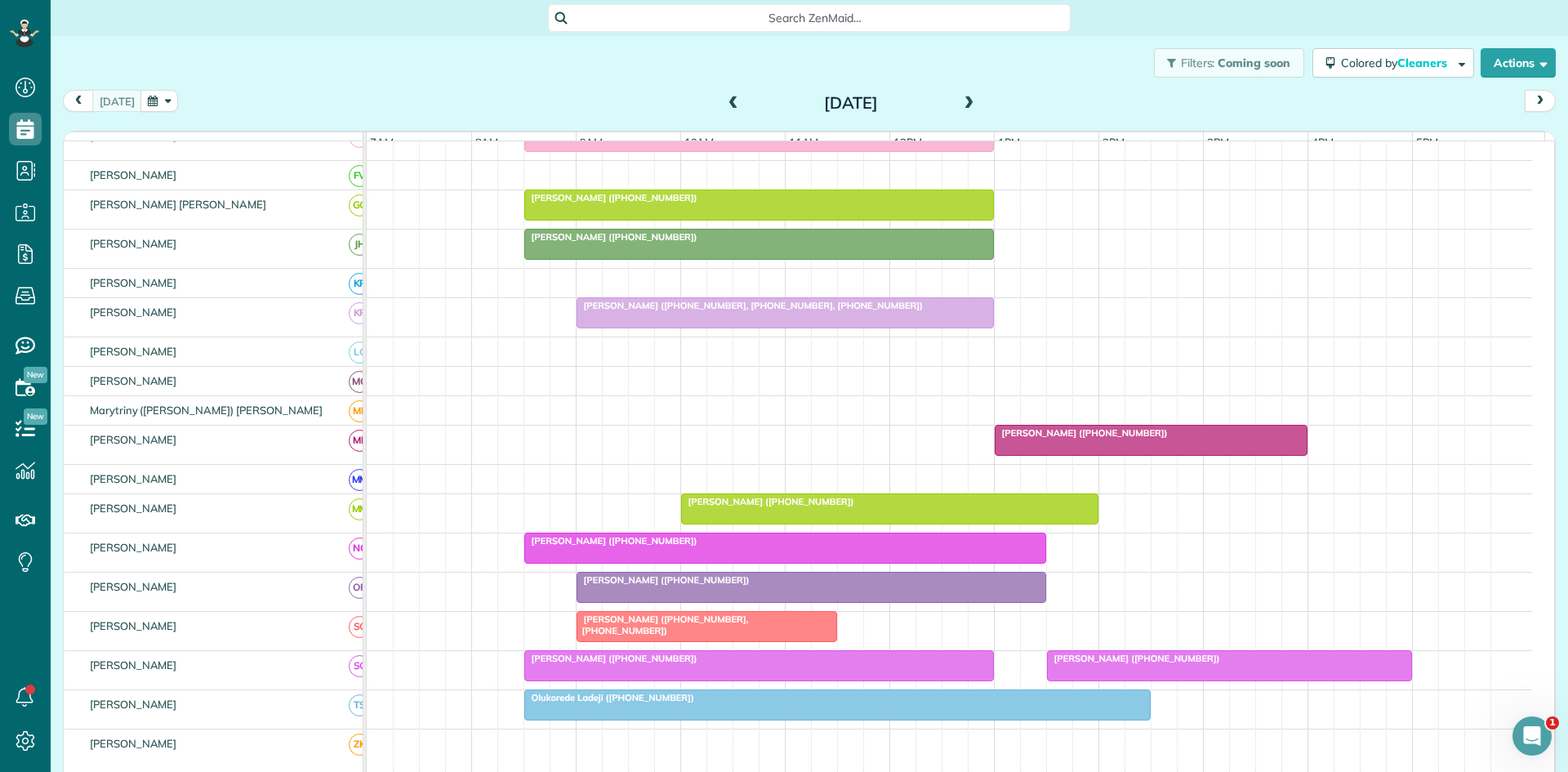
click at [1038, 439] on div "[PERSON_NAME] ([PHONE_NUMBER])" at bounding box center [1151, 433] width 303 height 11
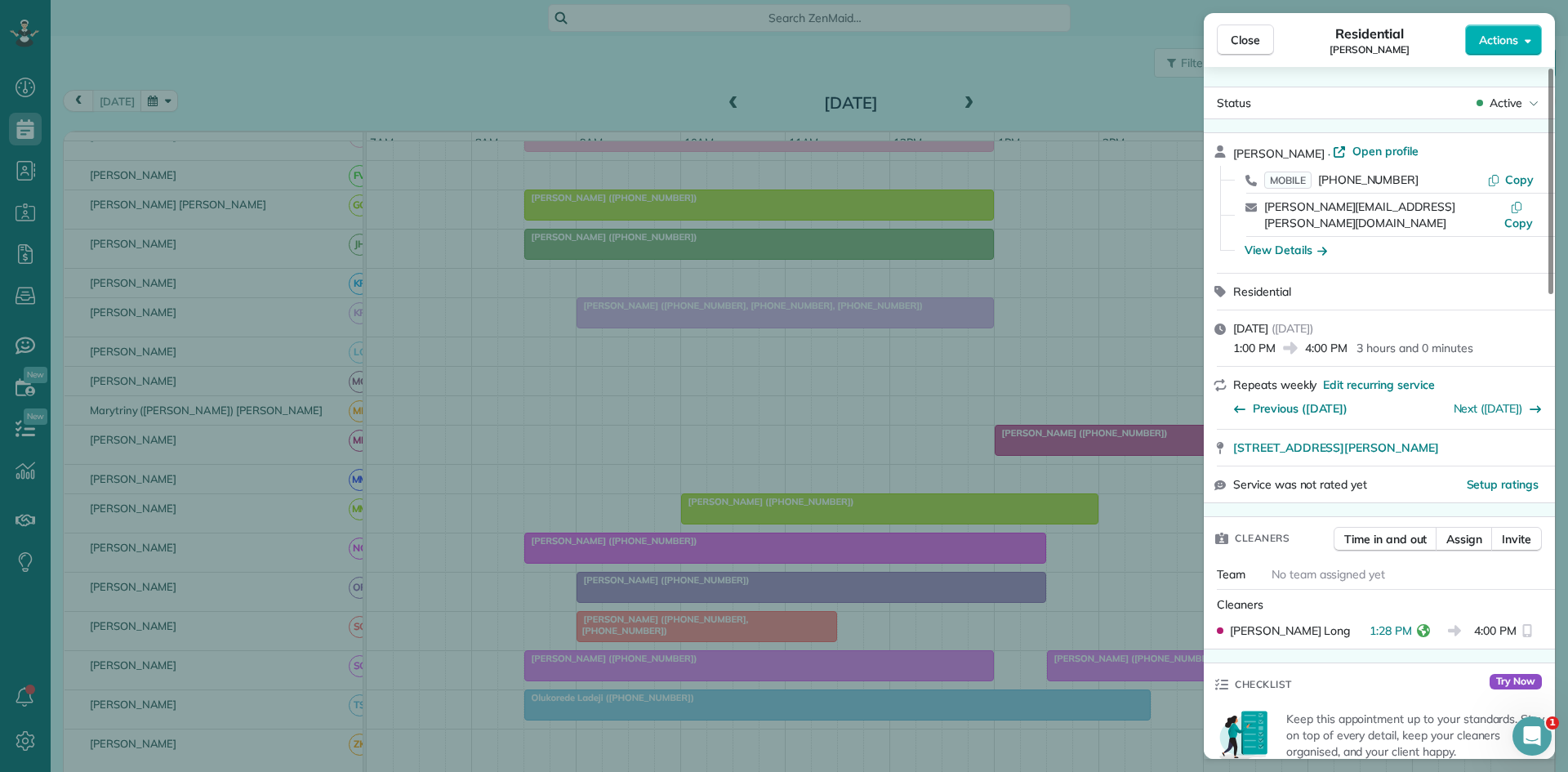
click at [854, 452] on div "Close Residential [PERSON_NAME] Actions Status Active [PERSON_NAME] · Open prof…" at bounding box center [784, 386] width 1568 height 772
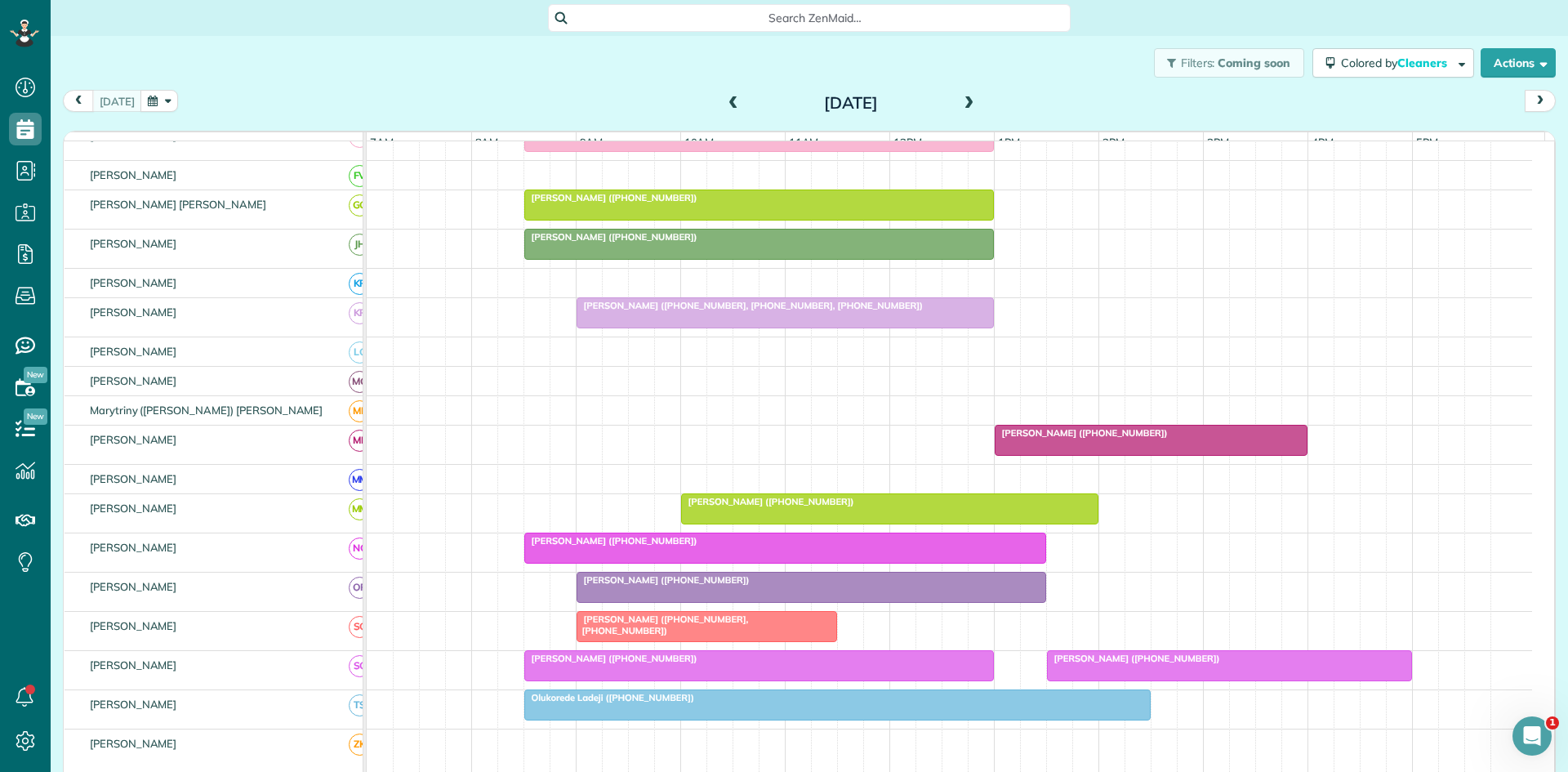
click at [790, 523] on div at bounding box center [890, 508] width 416 height 29
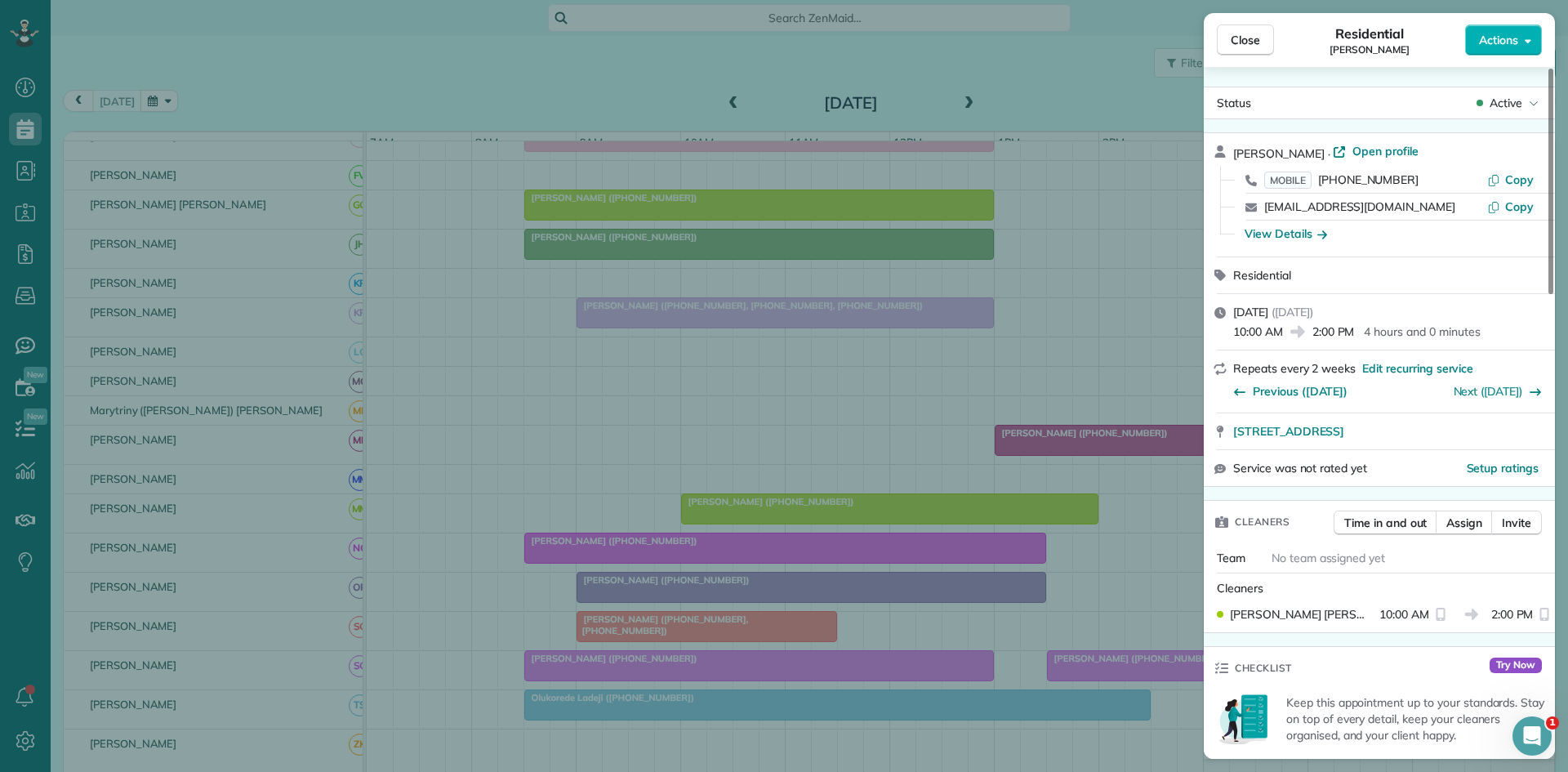
click at [817, 469] on div "Close Residential [PERSON_NAME] Actions Status Active [PERSON_NAME] · Open prof…" at bounding box center [784, 386] width 1568 height 772
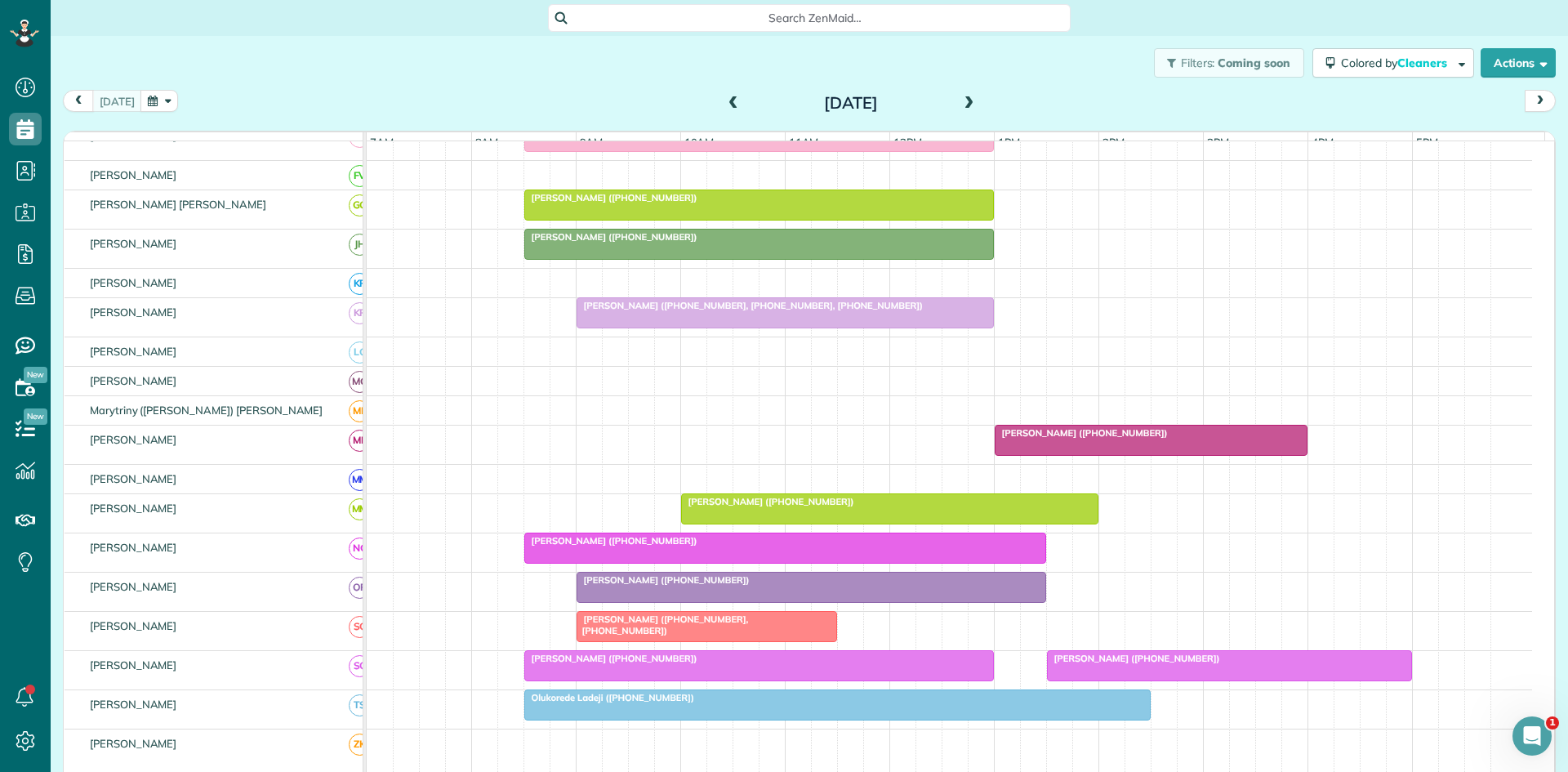
click at [673, 546] on div "[PERSON_NAME] ([PHONE_NUMBER])" at bounding box center [784, 540] width 512 height 11
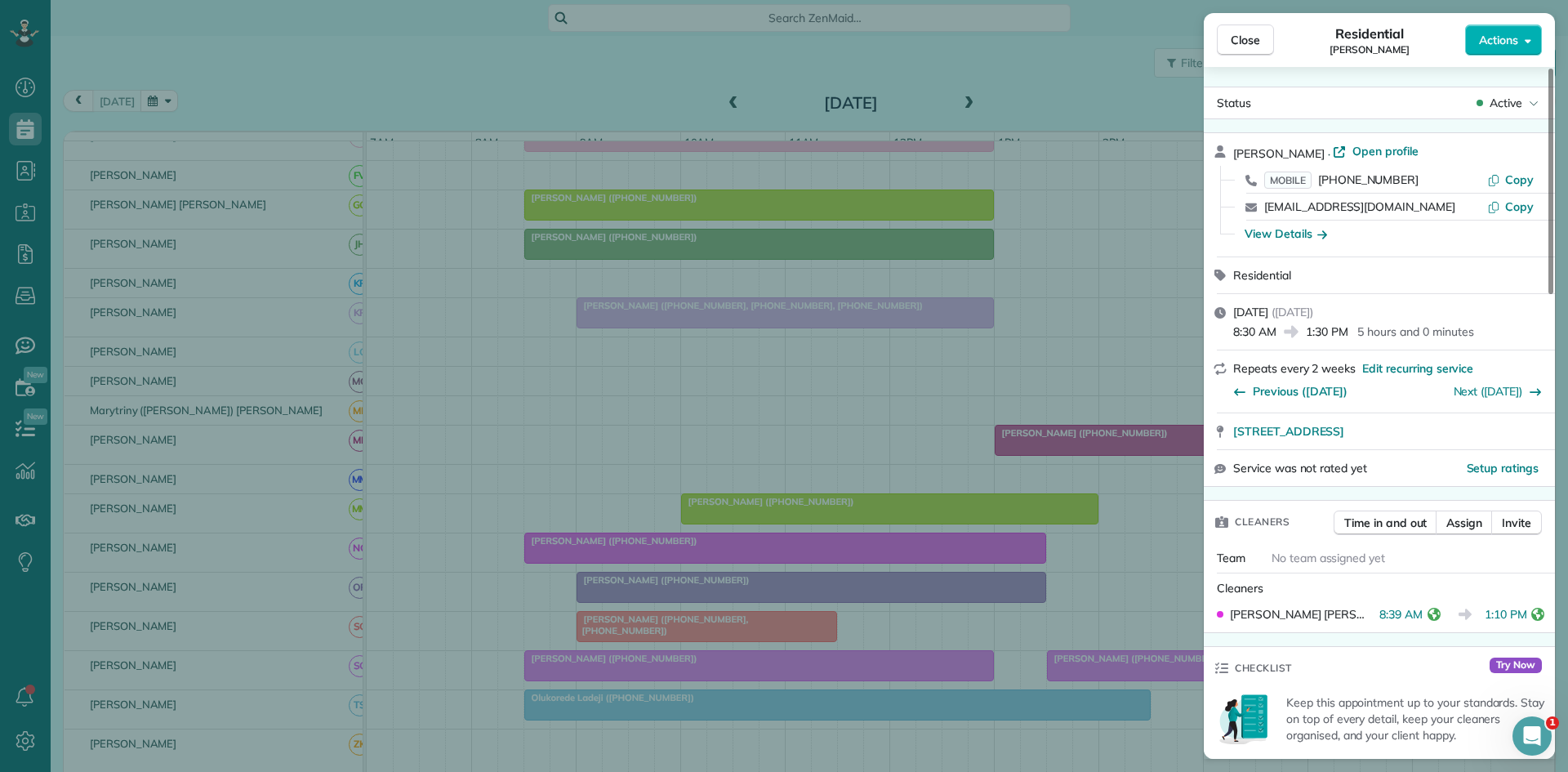
click at [736, 600] on div "Close Residential [PERSON_NAME] Actions Status Active [PERSON_NAME] · Open prof…" at bounding box center [784, 386] width 1568 height 772
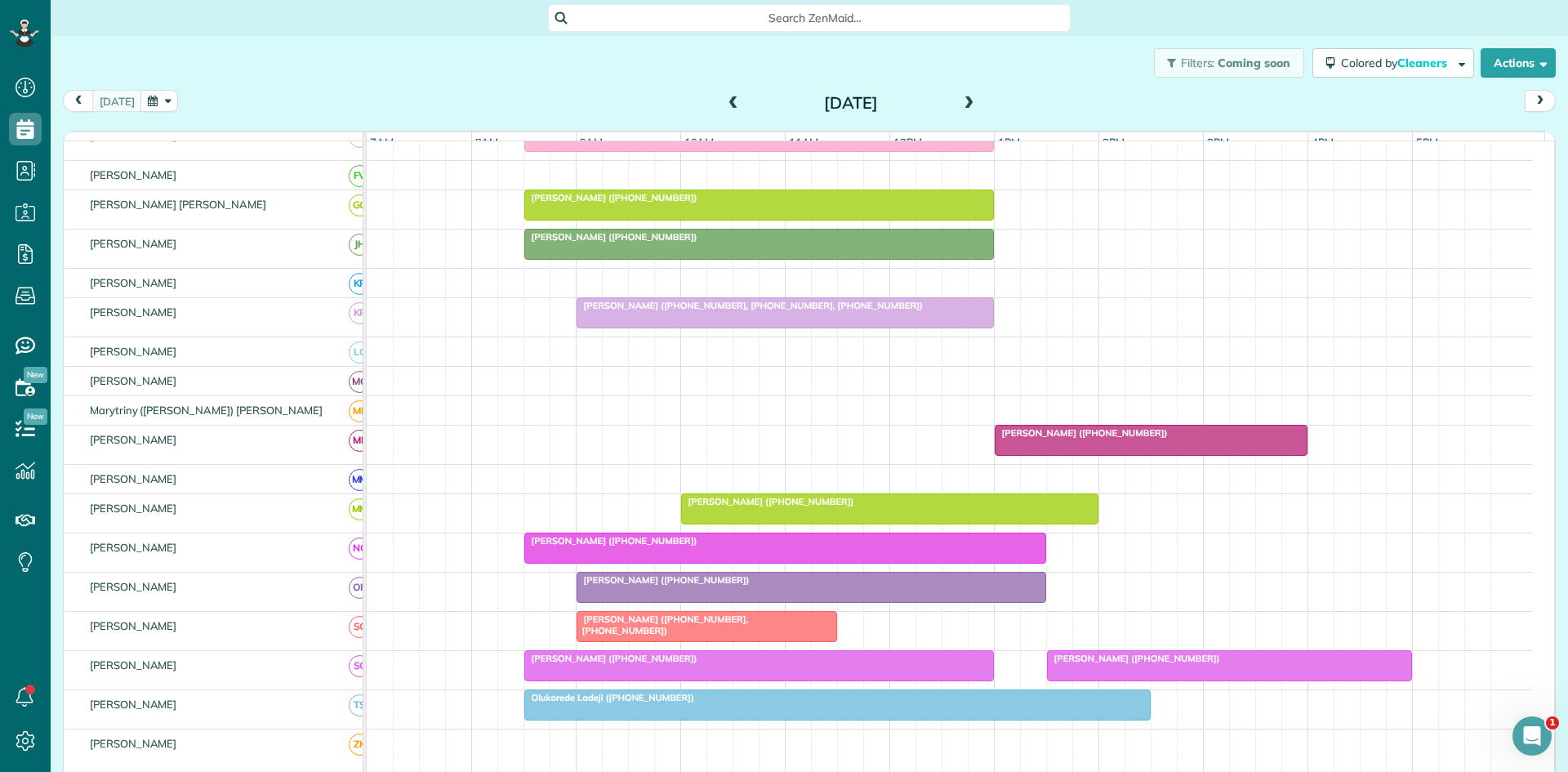
click at [609, 598] on div at bounding box center [811, 587] width 468 height 29
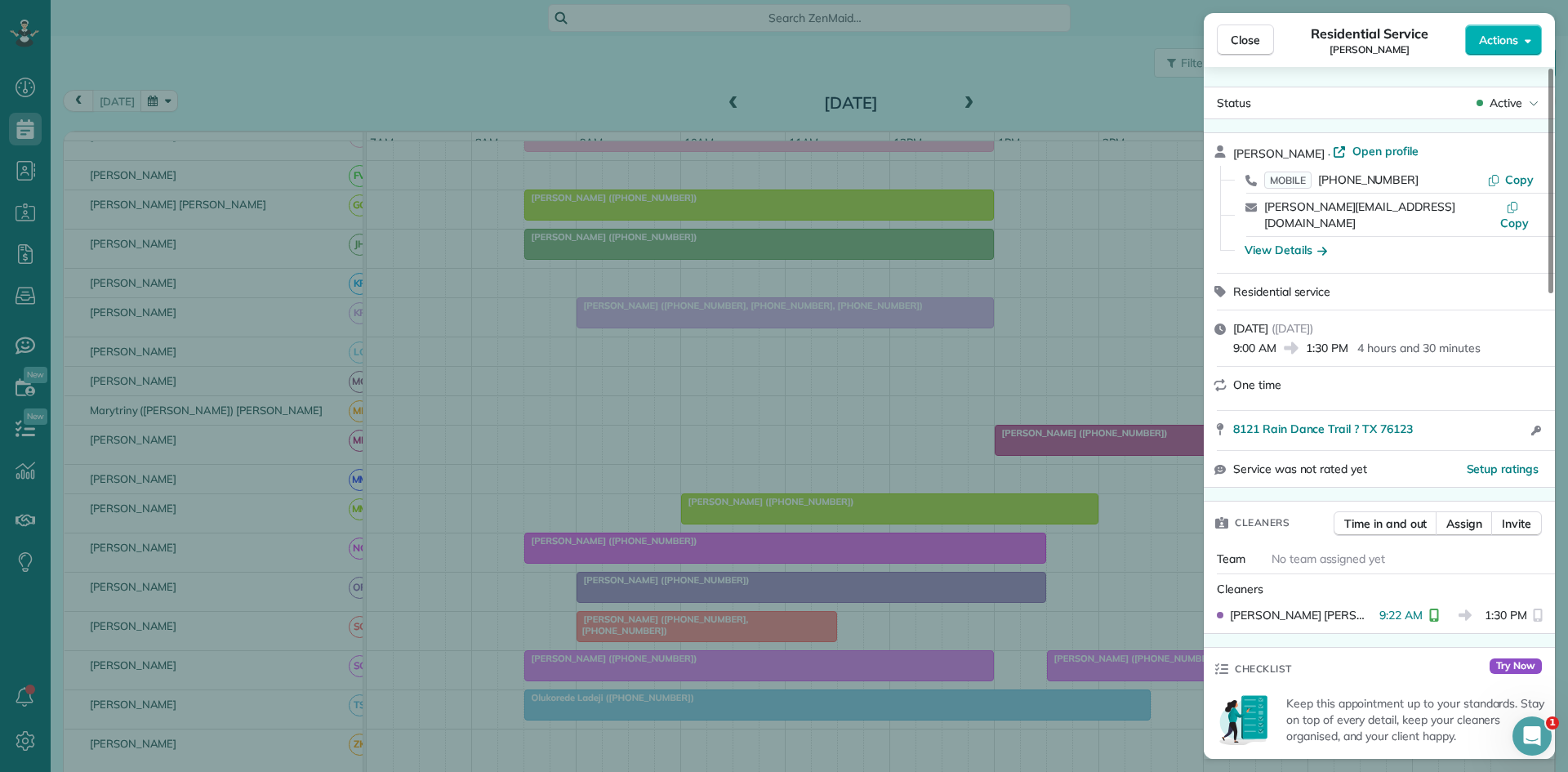
click at [678, 432] on div "Close Residential Service [PERSON_NAME] Actions Status Active [PERSON_NAME] · O…" at bounding box center [784, 386] width 1568 height 772
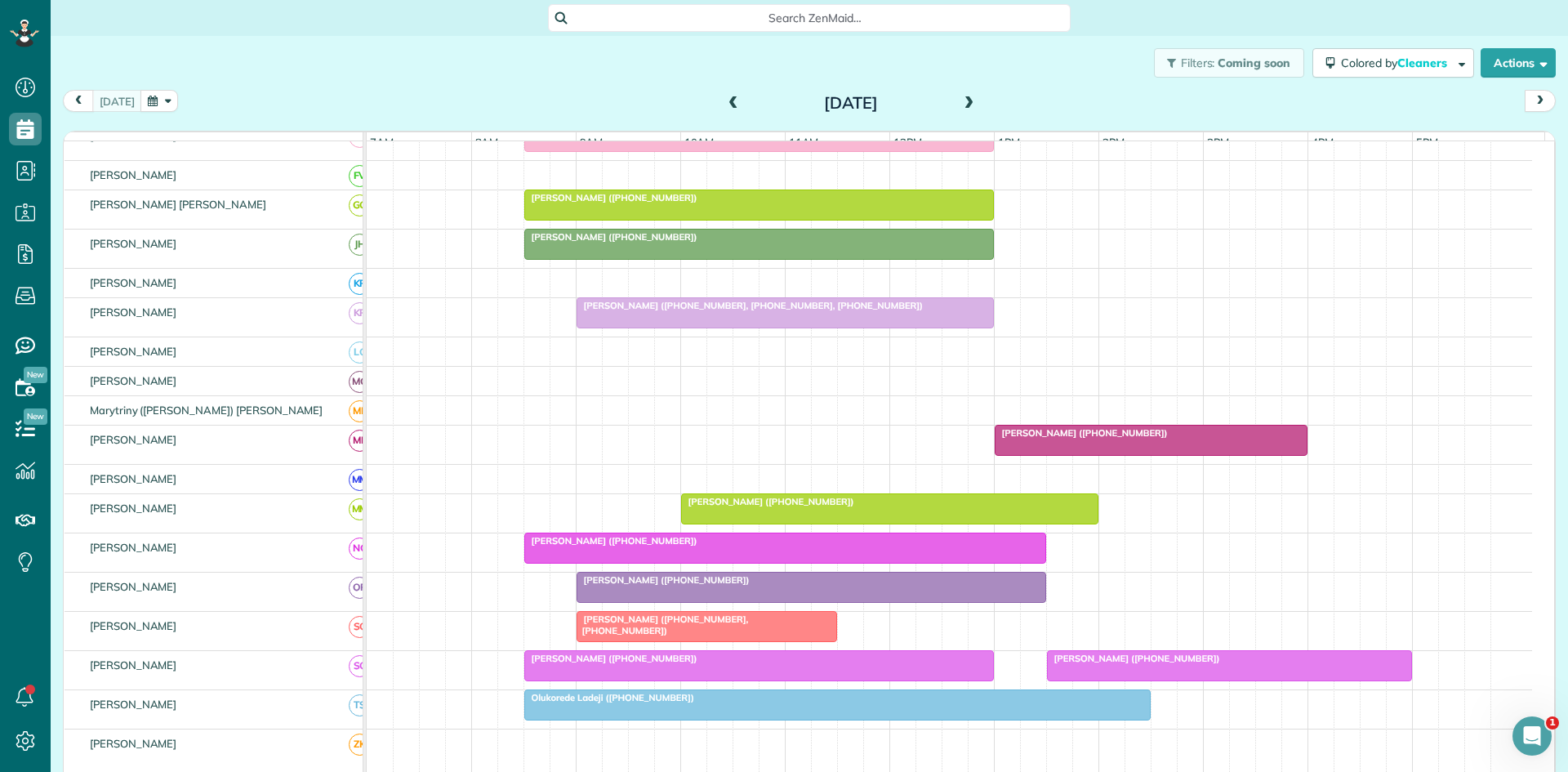
scroll to position [755, 0]
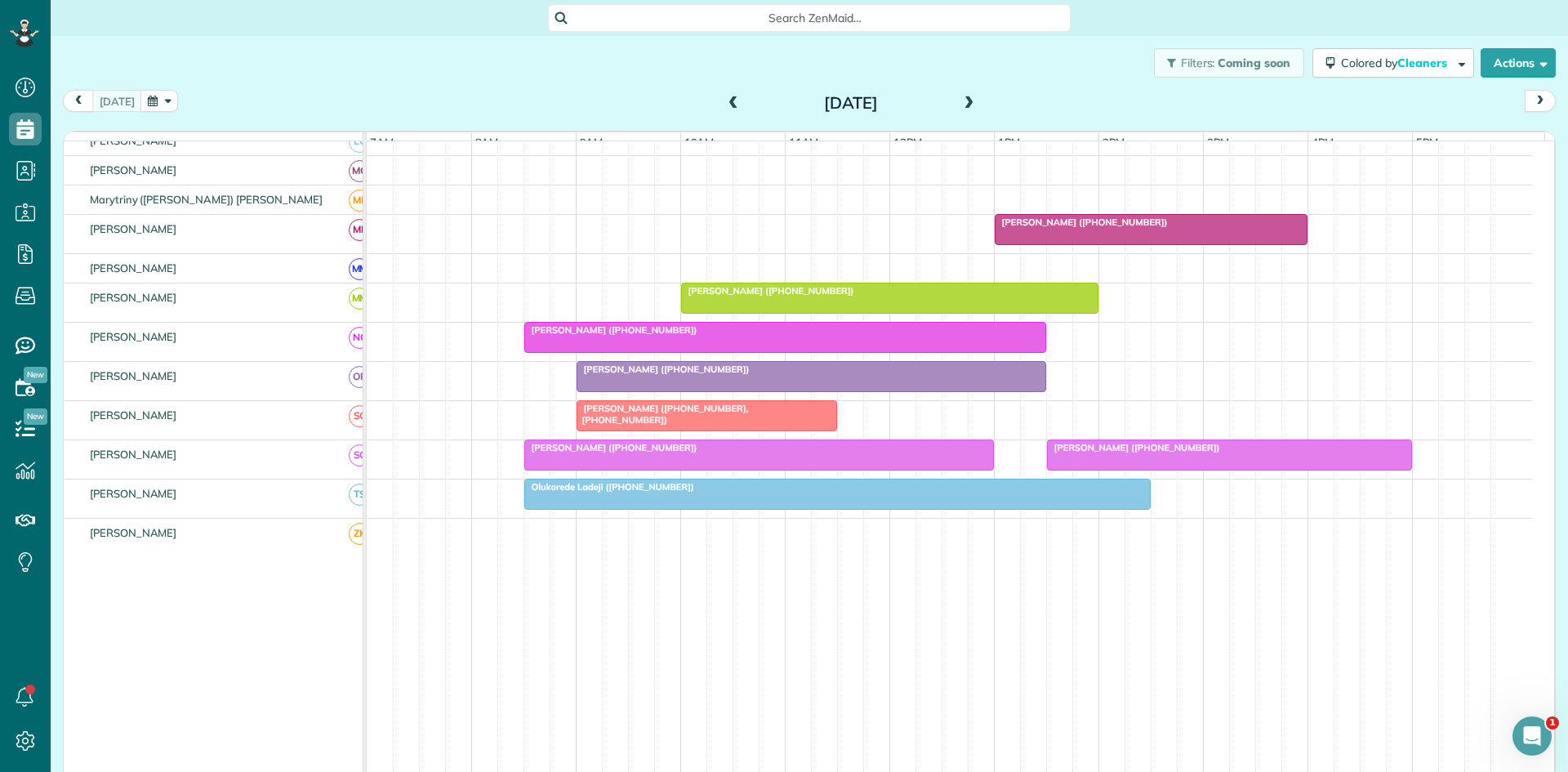
click at [649, 421] on span "[PERSON_NAME] ([PHONE_NUMBER], [PHONE_NUMBER])" at bounding box center [662, 414] width 173 height 23
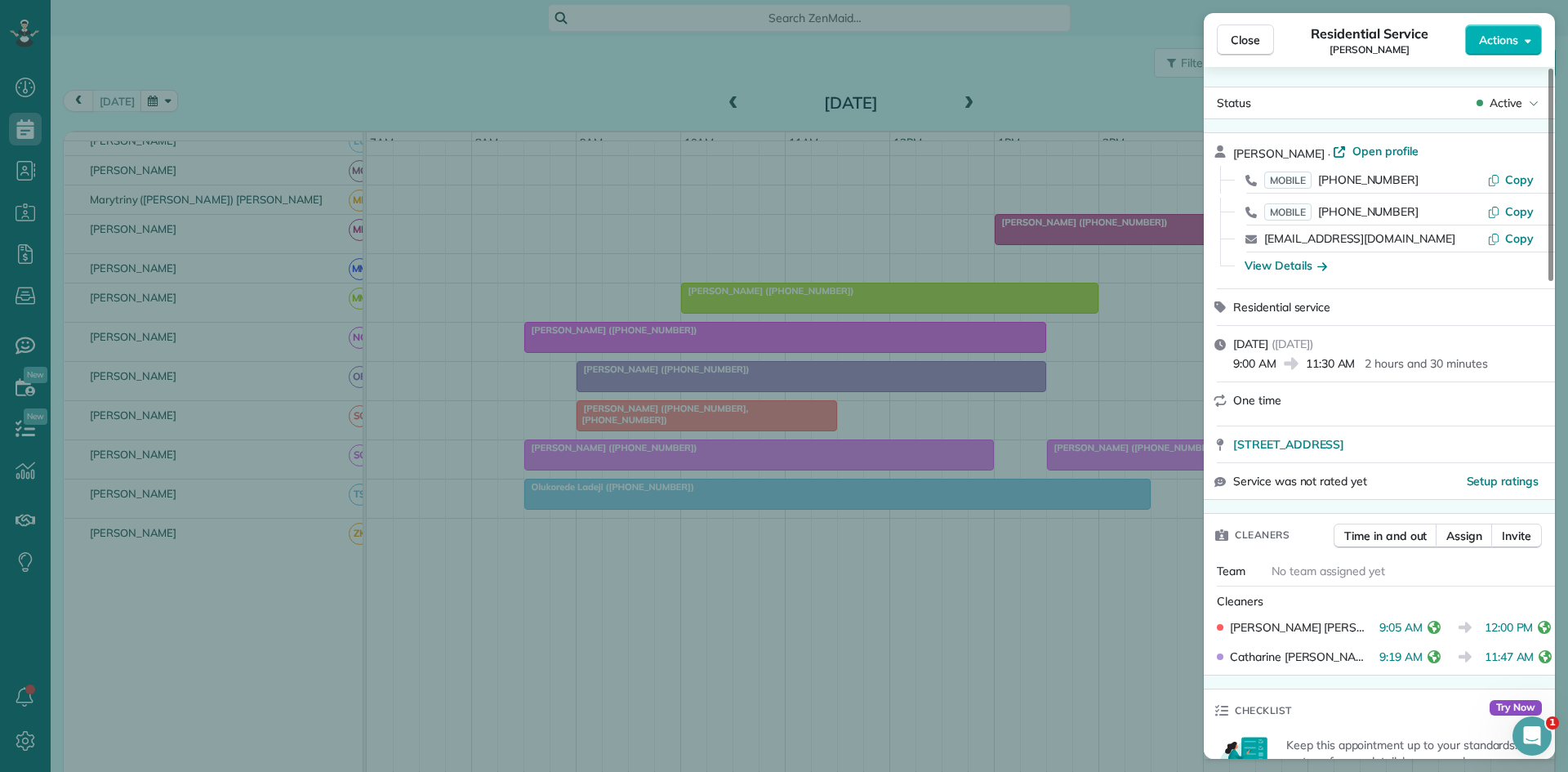
click at [808, 622] on div "Close Residential Service [PERSON_NAME] Actions Status Active [PERSON_NAME] · O…" at bounding box center [784, 386] width 1568 height 772
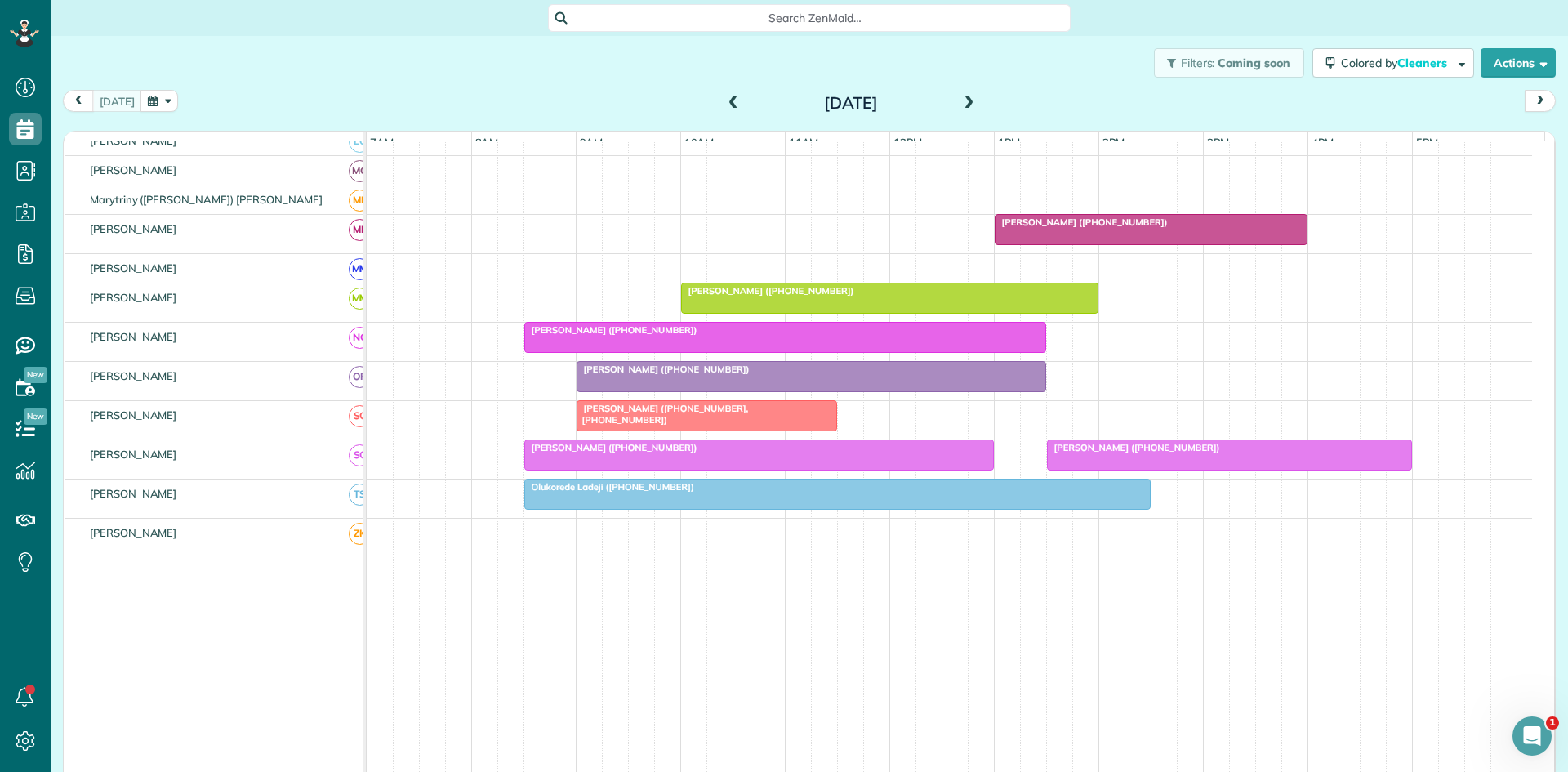
click at [763, 469] on div at bounding box center [759, 455] width 468 height 29
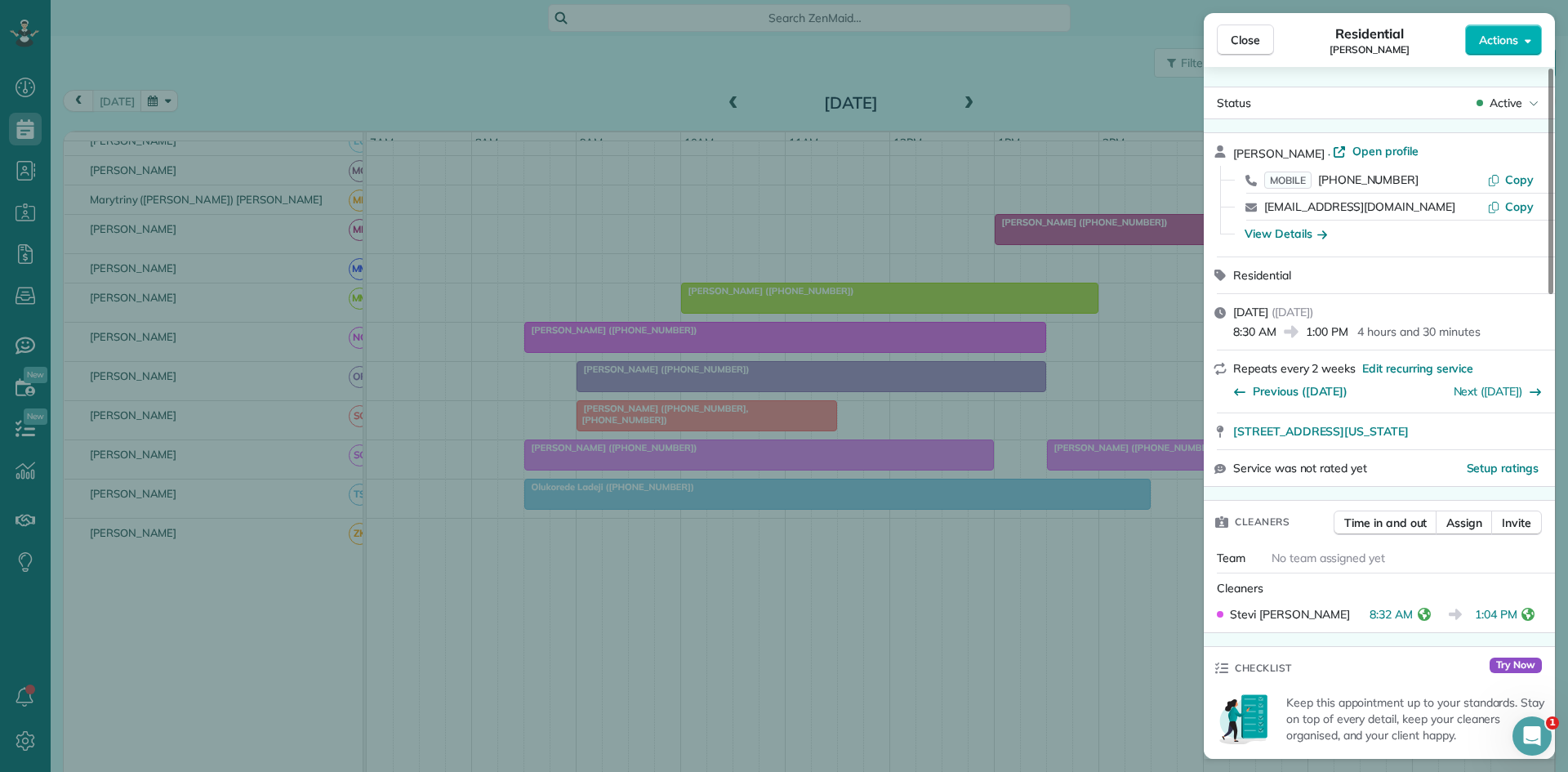
click at [1037, 539] on div "Close Residential [PERSON_NAME] Actions Status Active [PERSON_NAME] · Open prof…" at bounding box center [784, 386] width 1568 height 772
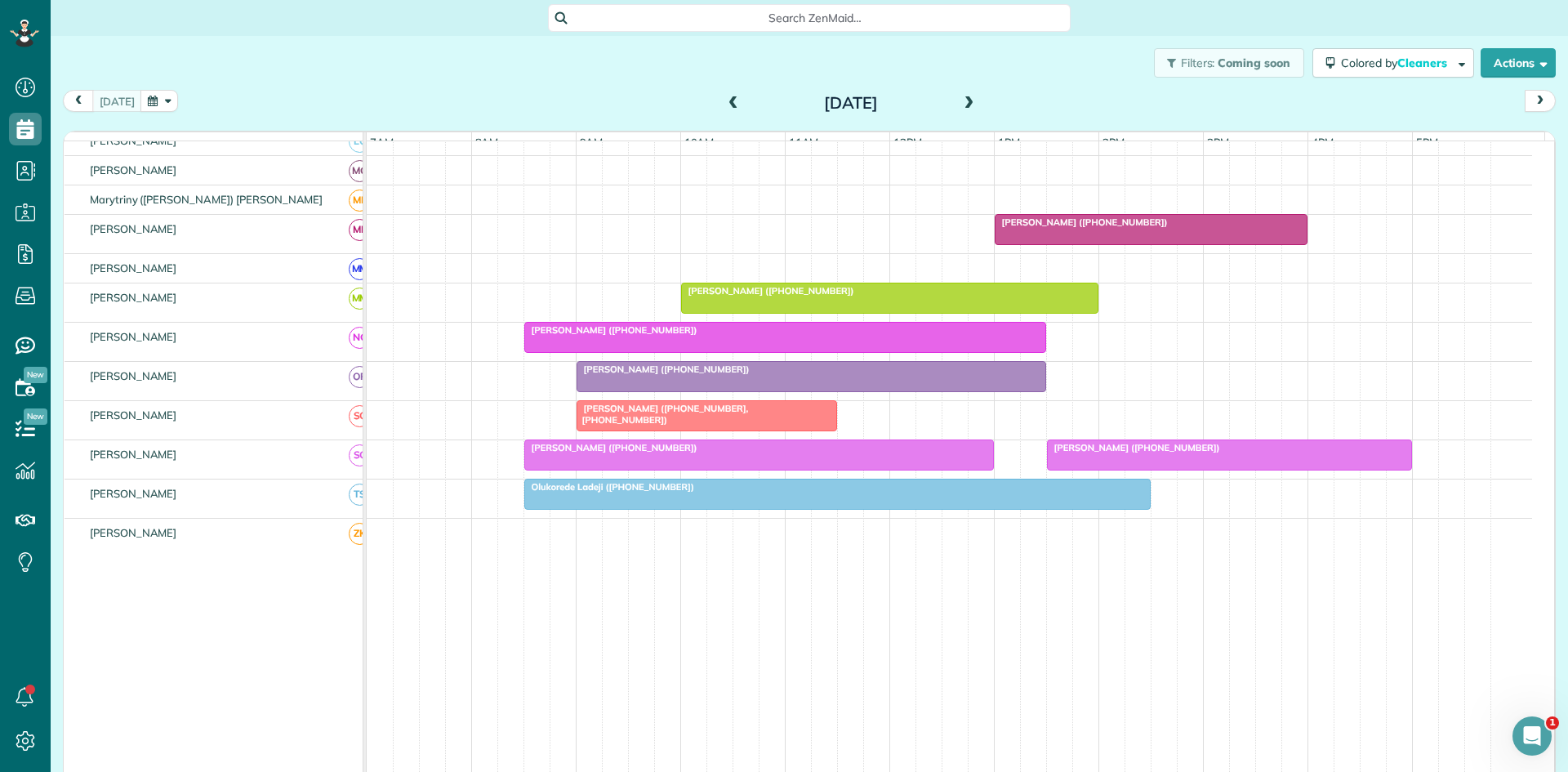
click at [1113, 453] on span "[PERSON_NAME] ([PHONE_NUMBER])" at bounding box center [1134, 447] width 175 height 11
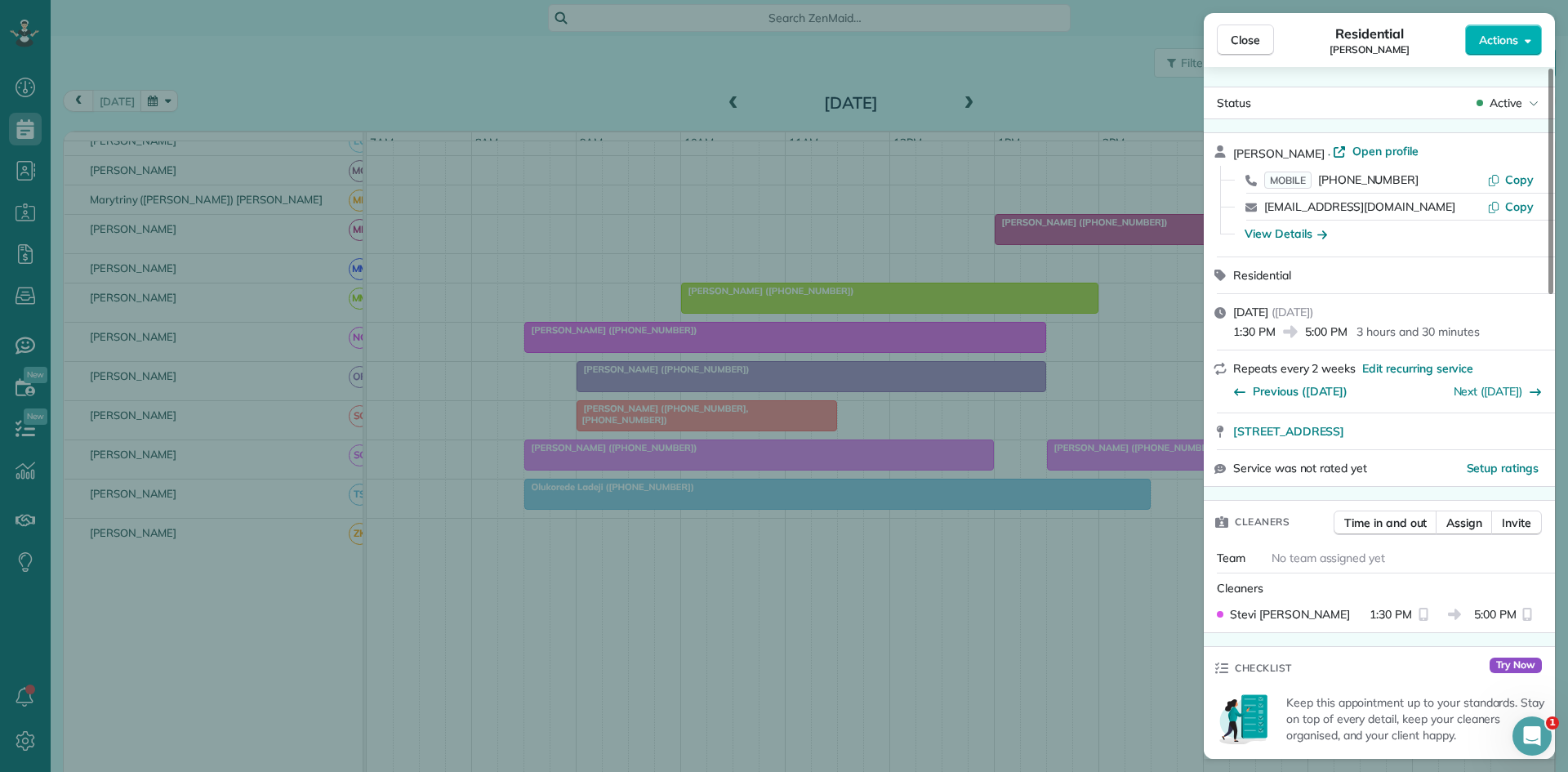
click at [986, 439] on div "Close Residential [PERSON_NAME] Actions Status Active [PERSON_NAME] · Open prof…" at bounding box center [784, 386] width 1568 height 772
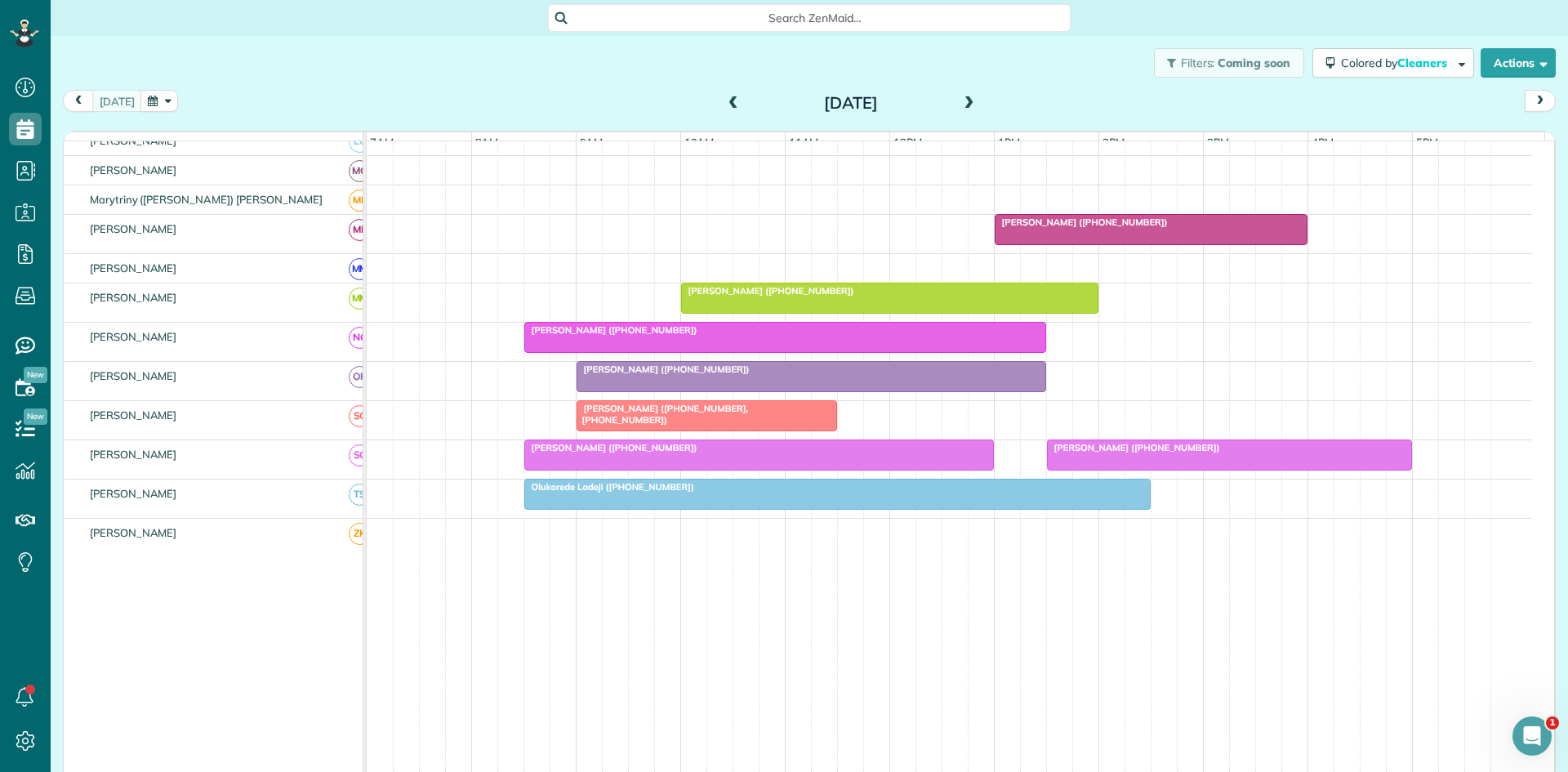
click at [698, 507] on div at bounding box center [838, 494] width 625 height 29
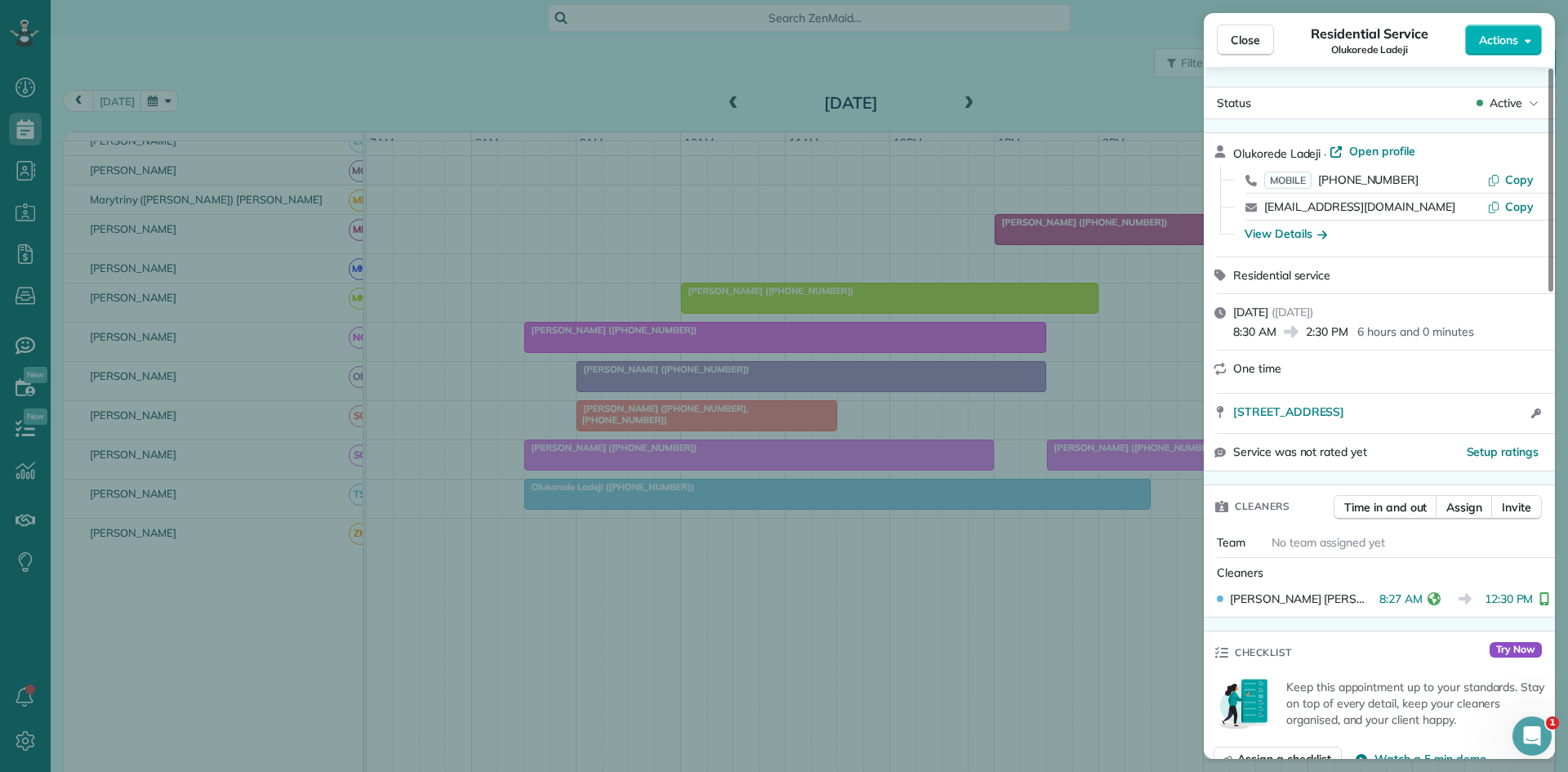
click at [636, 182] on div "Close Residential Service Olukorede Ladeji Actions Status Active Olukorede Lade…" at bounding box center [784, 386] width 1568 height 772
